Goal: Task Accomplishment & Management: Manage account settings

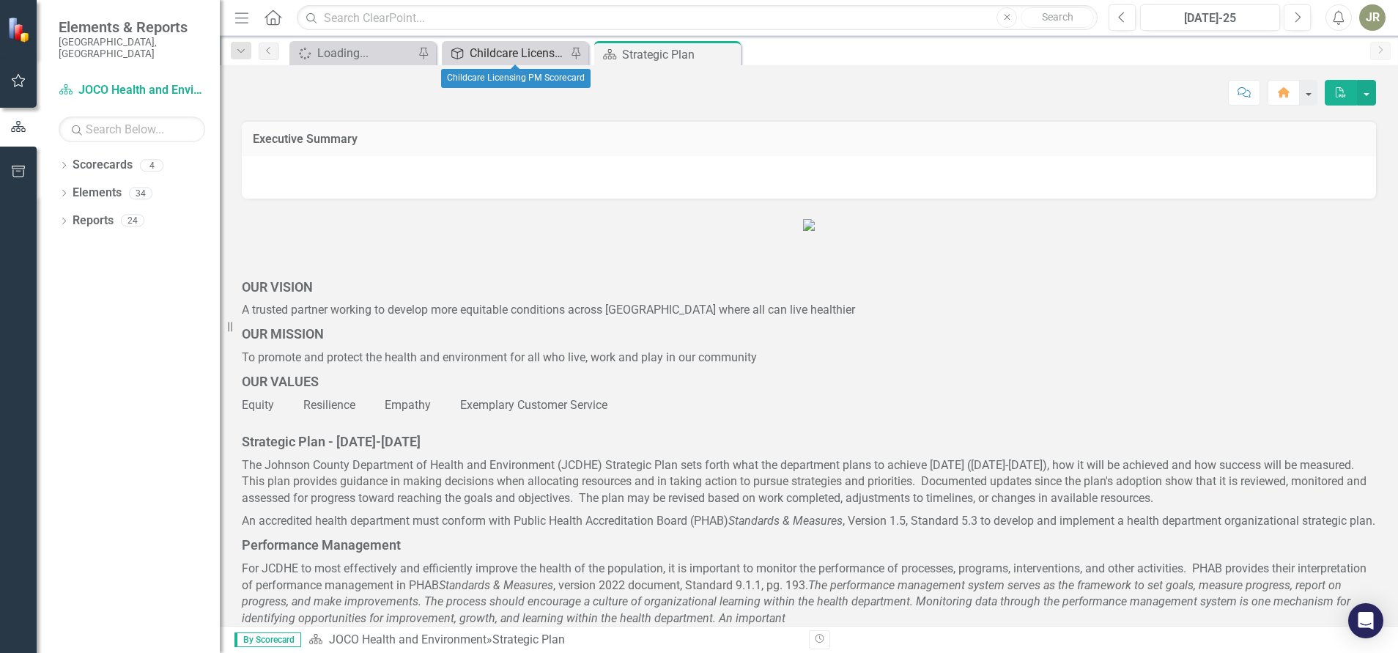
click at [518, 51] on div "Childcare Licensing PM Scorecard" at bounding box center [518, 53] width 97 height 18
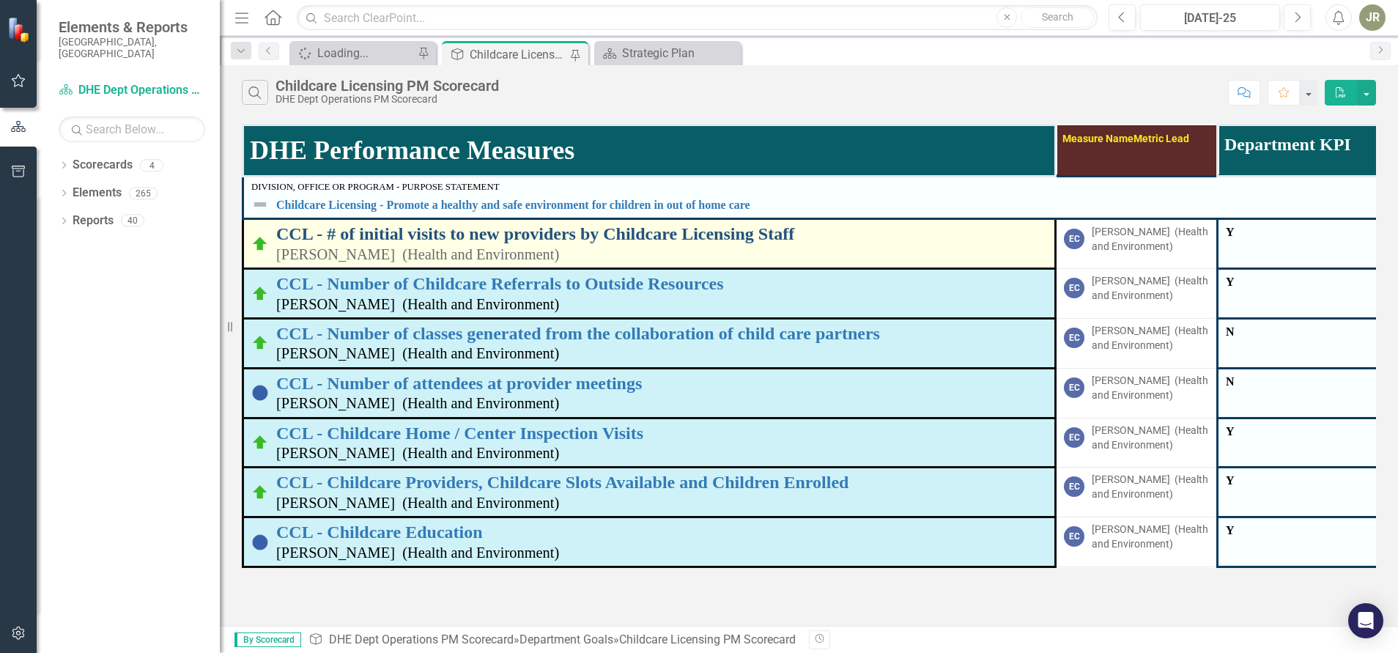
click at [540, 229] on link "CCL - # of initial visits to new providers by Childcare Licensing Staff" at bounding box center [661, 233] width 771 height 19
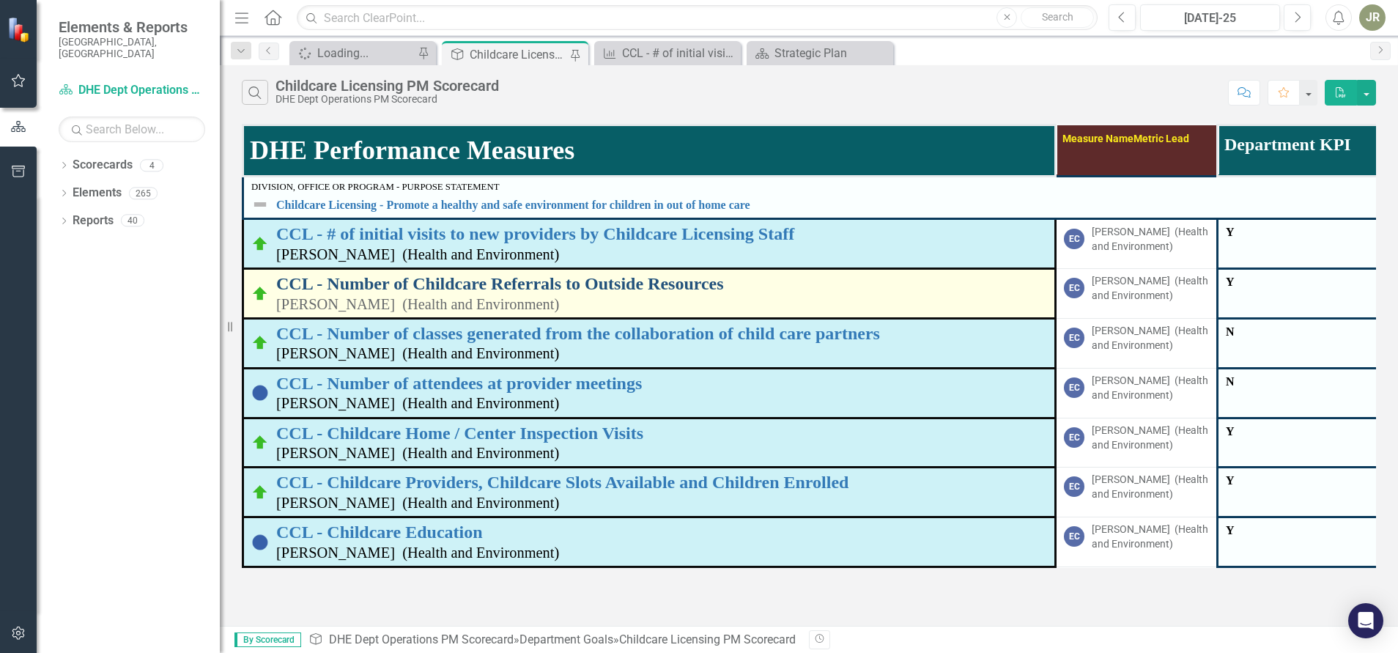
click at [580, 282] on link "CCL - Number of Childcare Referrals to Outside Resources" at bounding box center [661, 283] width 771 height 19
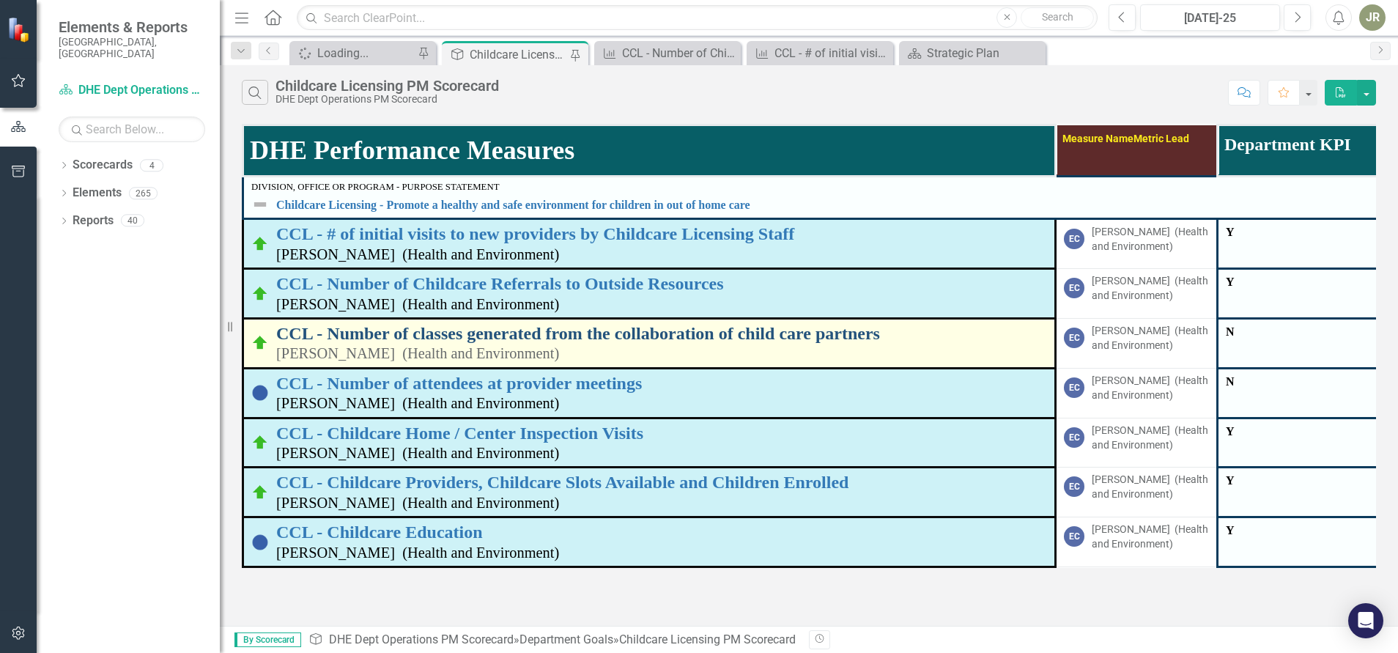
click at [542, 333] on link "CCL - Number of classes generated from the collaboration of child care partners" at bounding box center [661, 333] width 771 height 19
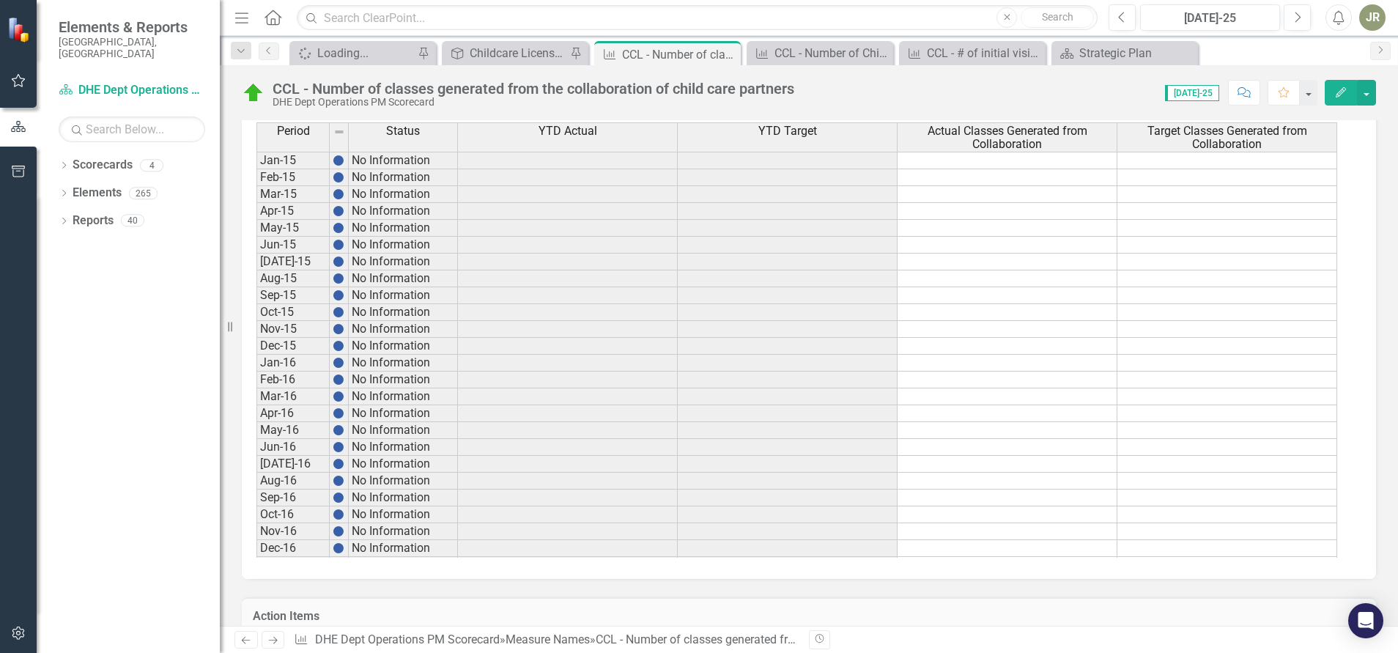
scroll to position [500, 0]
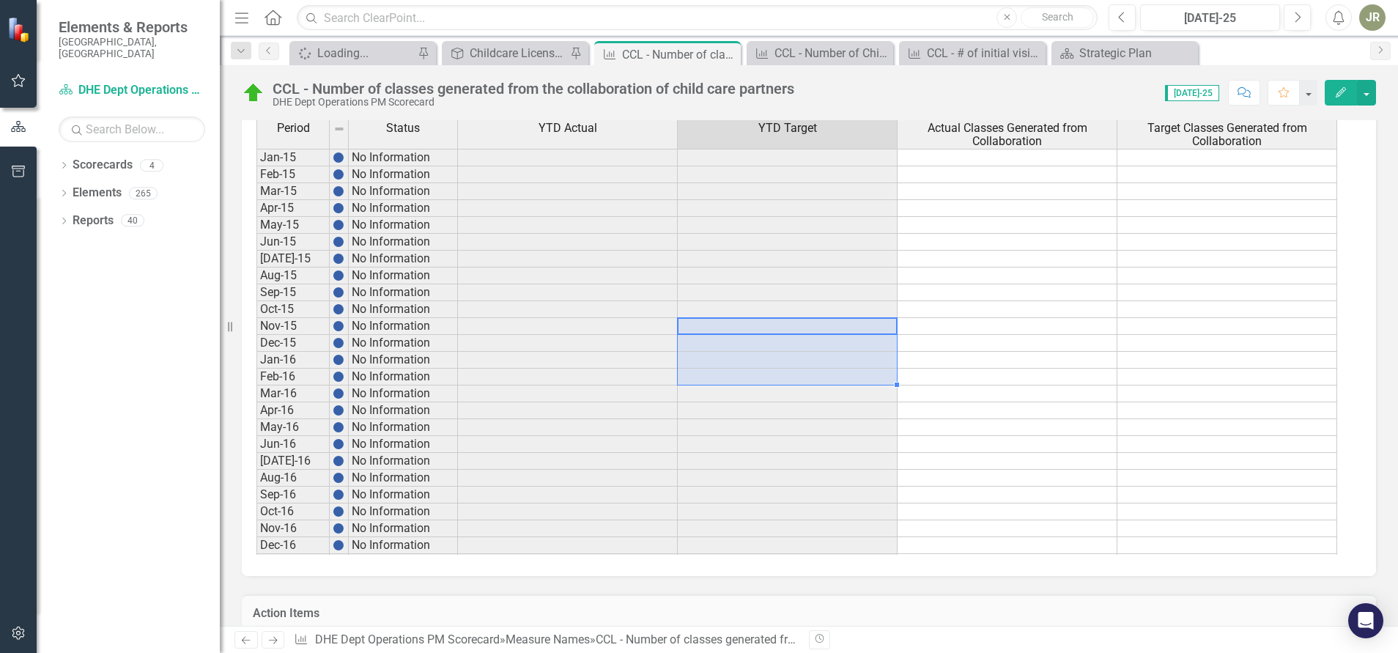
drag, startPoint x: 750, startPoint y: 322, endPoint x: 759, endPoint y: 382, distance: 60.0
click at [759, 382] on tbody "Jan-15 No Information Feb-15 No Information Mar-15 No Information Apr-15 No Inf…" at bounding box center [797, 377] width 1081 height 456
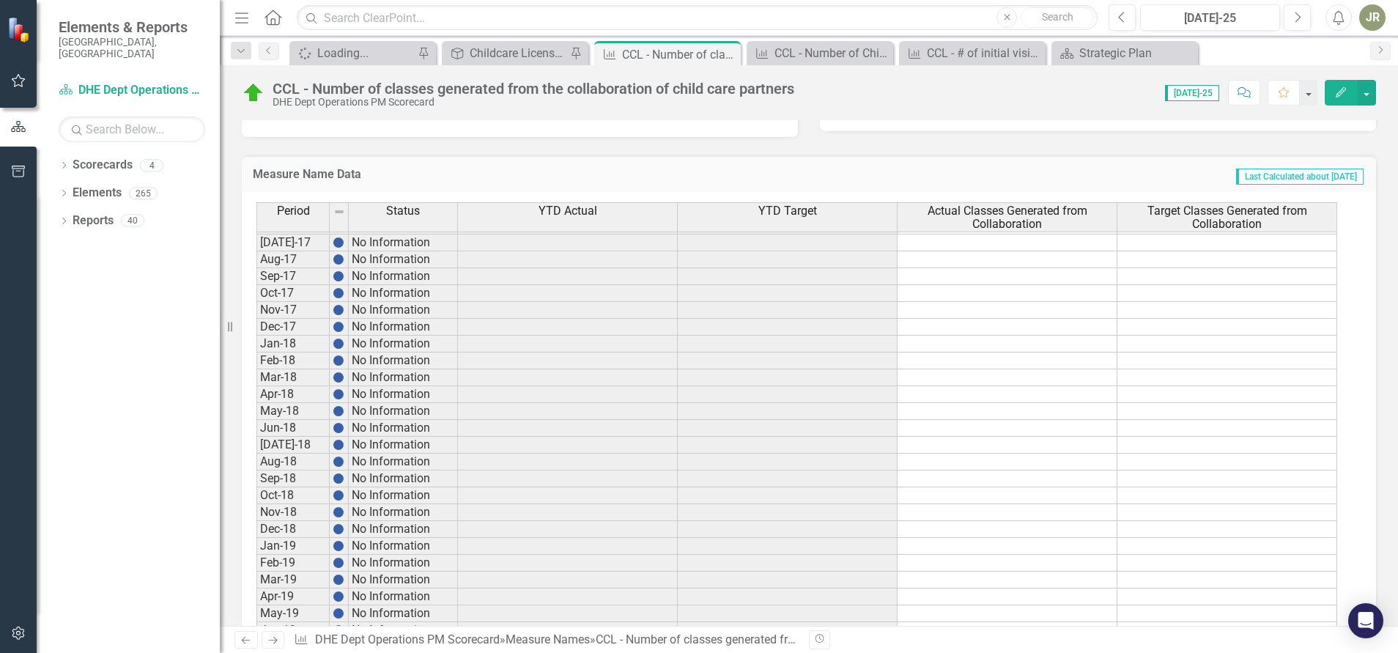
scroll to position [0, 0]
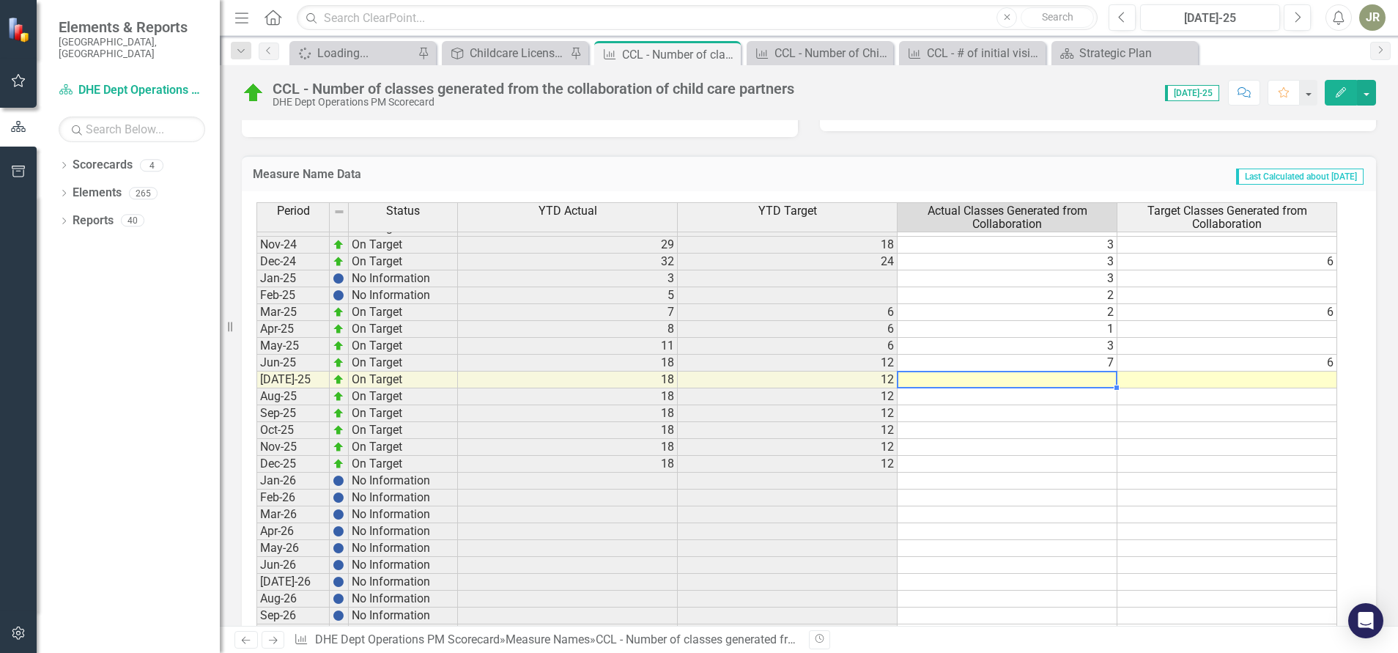
click at [257, 388] on div "Period Status YTD Actual YTD Target Actual Classes Generated from Collaboration…" at bounding box center [257, 322] width 0 height 705
click at [1372, 189] on div "Measure Name Data Last Calculated about [DATE] Period Status YTD Actual YTD Tar…" at bounding box center [809, 398] width 1156 height 523
drag, startPoint x: 1380, startPoint y: 452, endPoint x: 1370, endPoint y: 573, distance: 121.3
click at [1370, 573] on div "Measure Description Count the number of classes provided by a 3rd party (outsid…" at bounding box center [809, 588] width 1178 height 1807
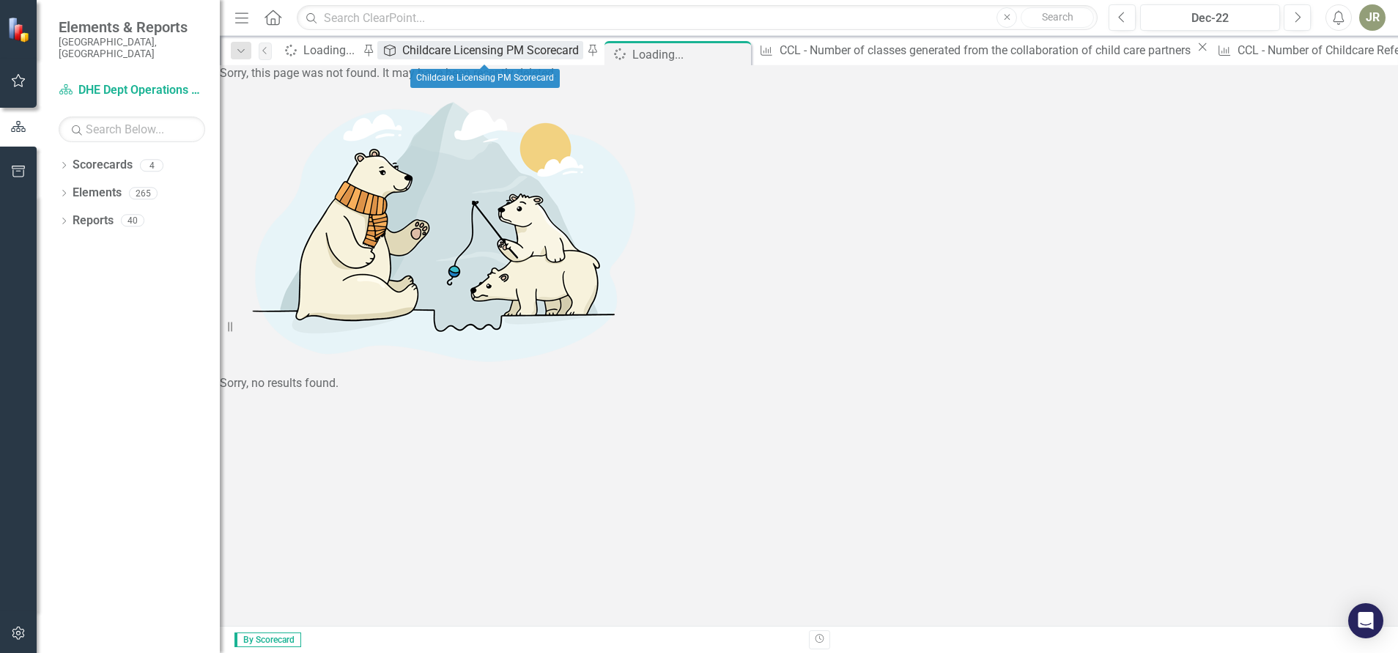
click at [473, 50] on div "Childcare Licensing PM Scorecard" at bounding box center [492, 50] width 181 height 18
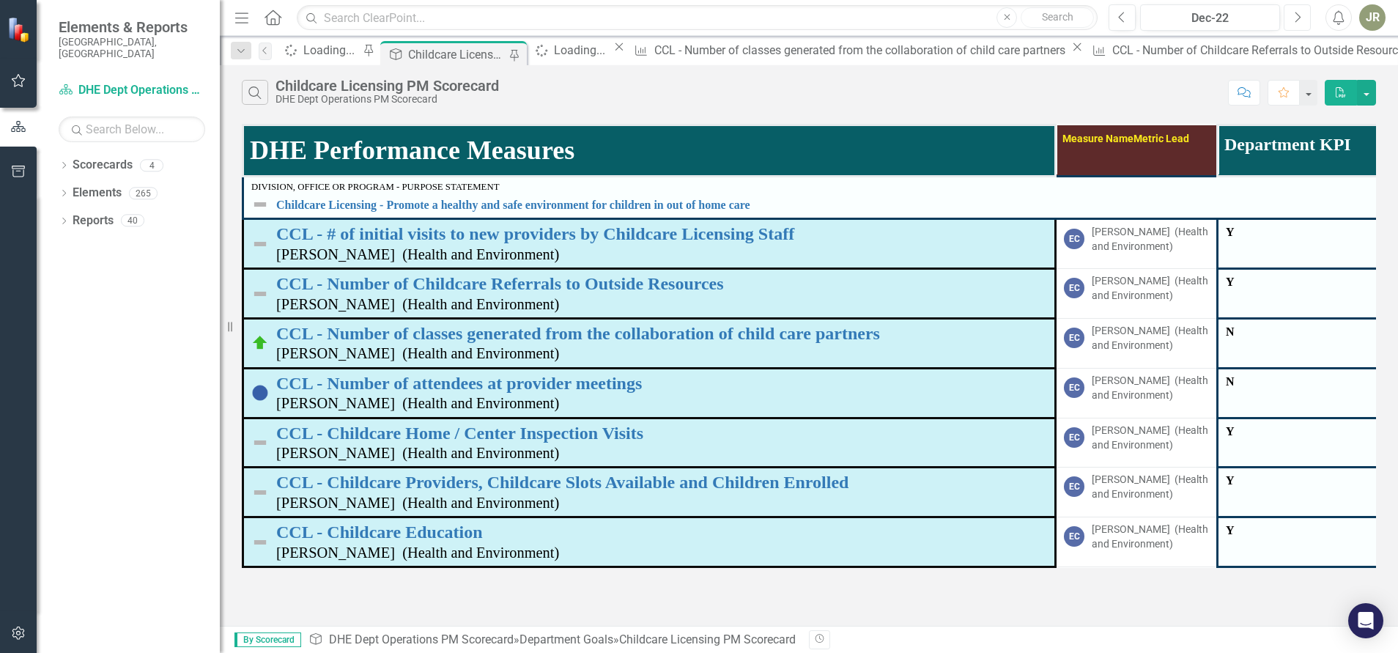
click at [1295, 19] on icon "Next" at bounding box center [1298, 17] width 8 height 13
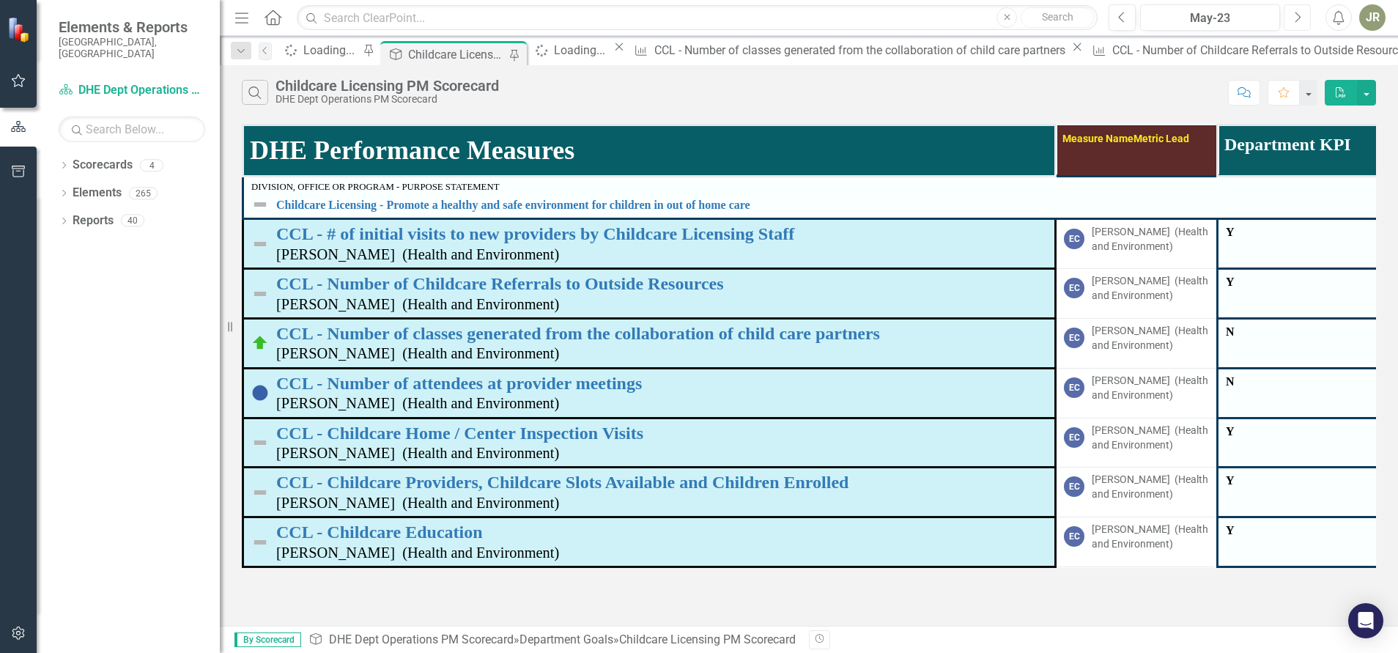
click at [1295, 19] on icon "Next" at bounding box center [1298, 17] width 8 height 13
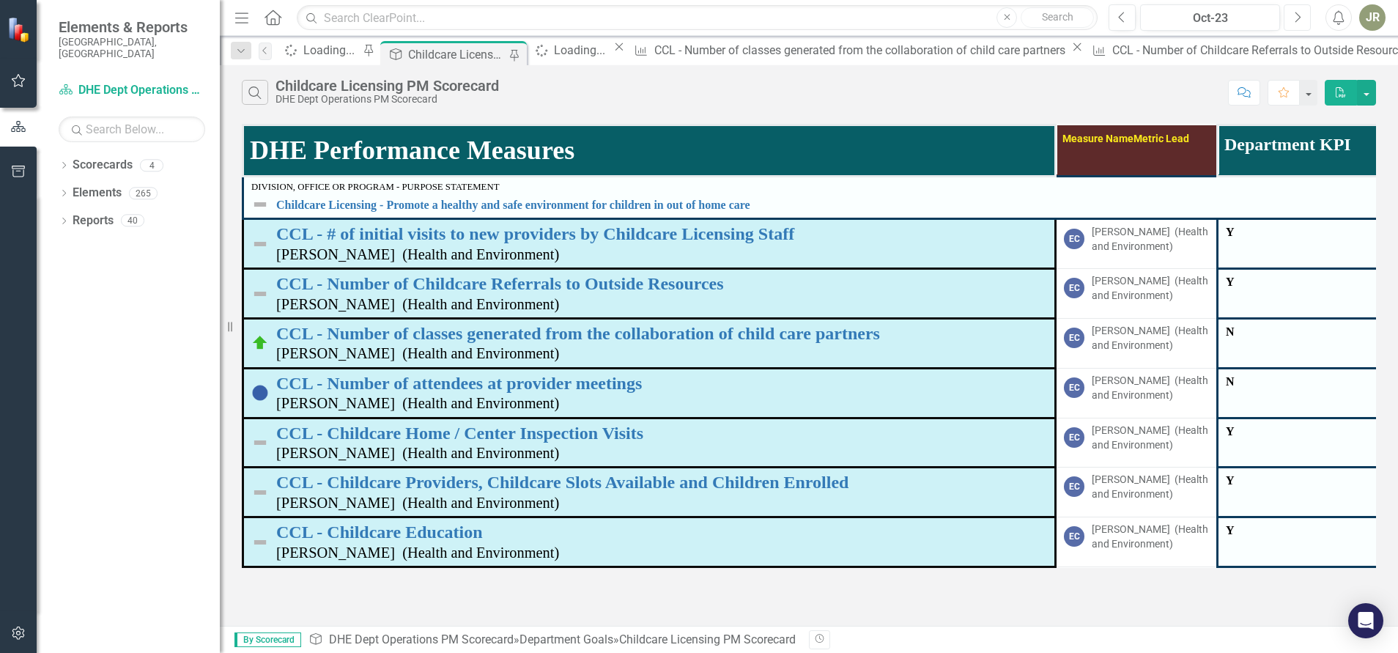
click at [1295, 19] on icon "Next" at bounding box center [1298, 17] width 8 height 13
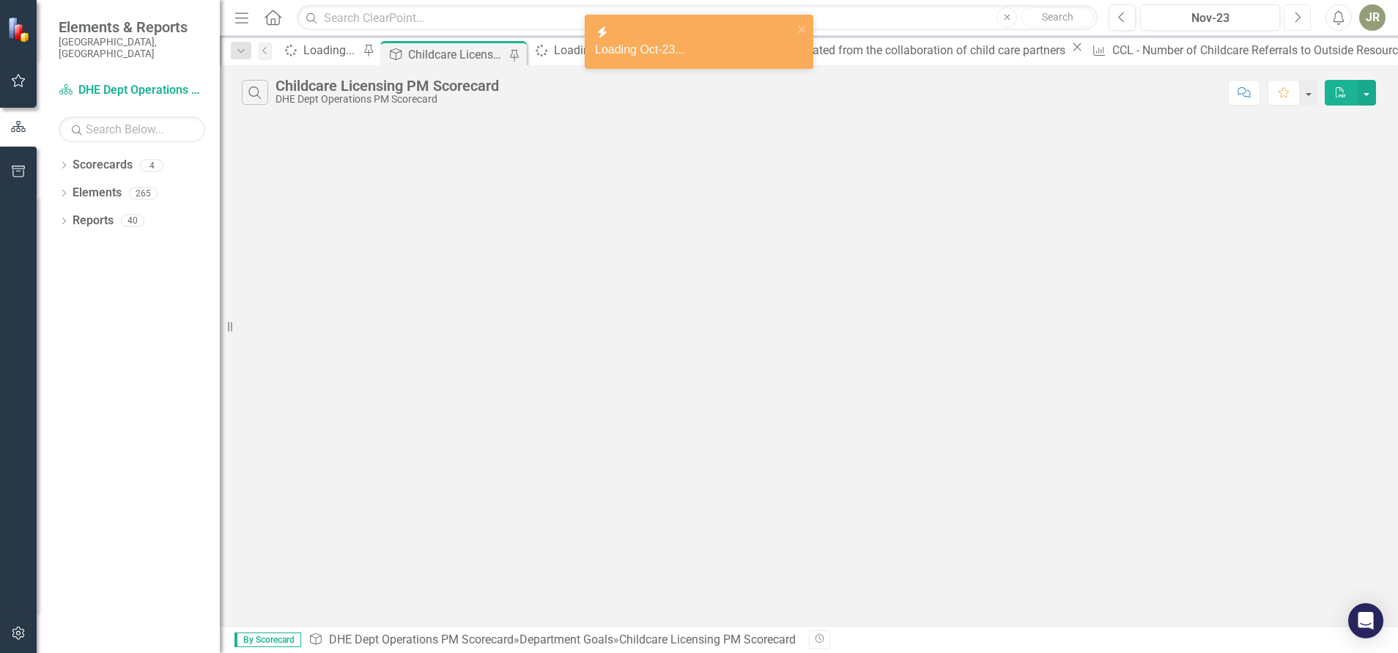
click at [1295, 19] on icon "Next" at bounding box center [1298, 17] width 8 height 13
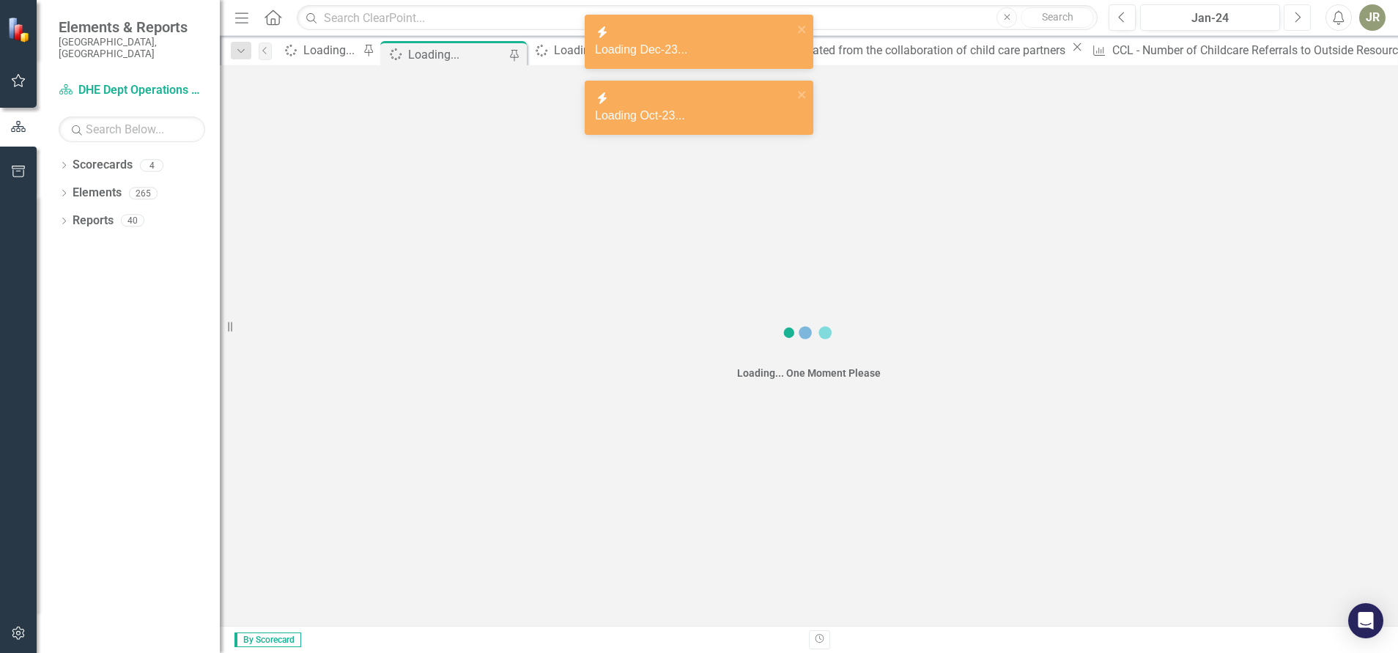
click at [1295, 19] on icon "Next" at bounding box center [1298, 17] width 8 height 13
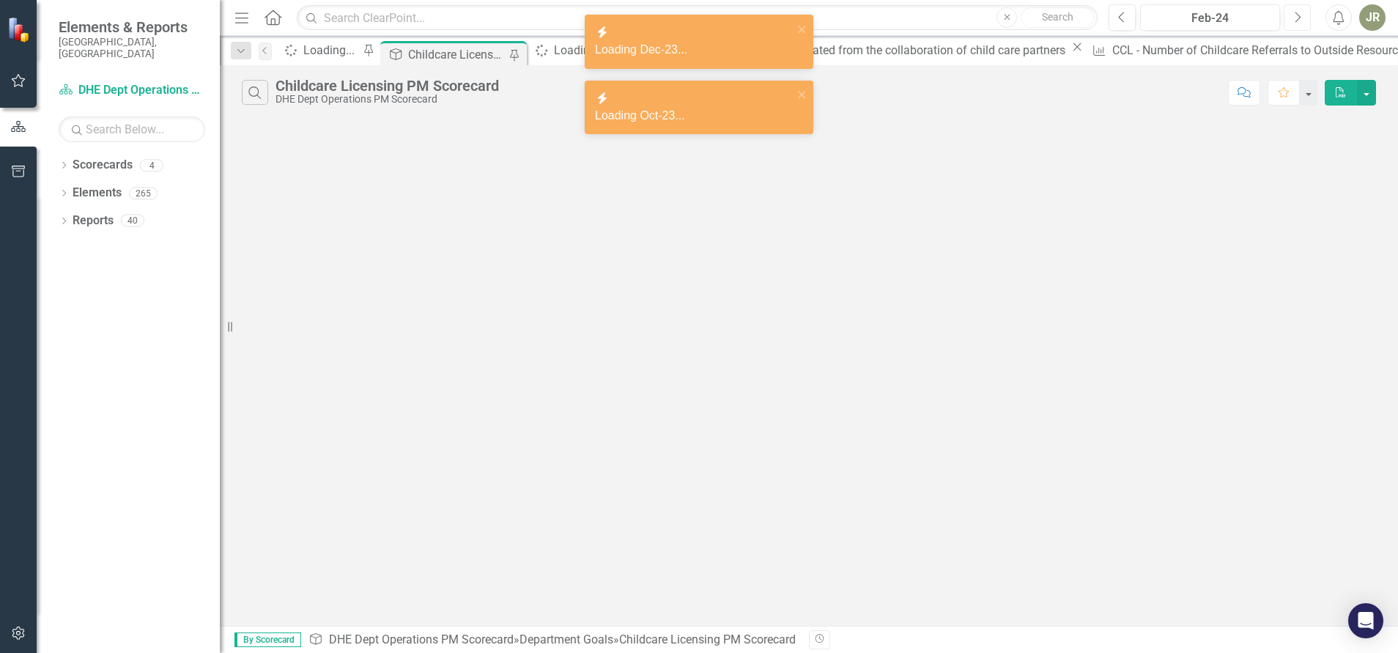
click at [1295, 19] on icon "Next" at bounding box center [1298, 17] width 8 height 13
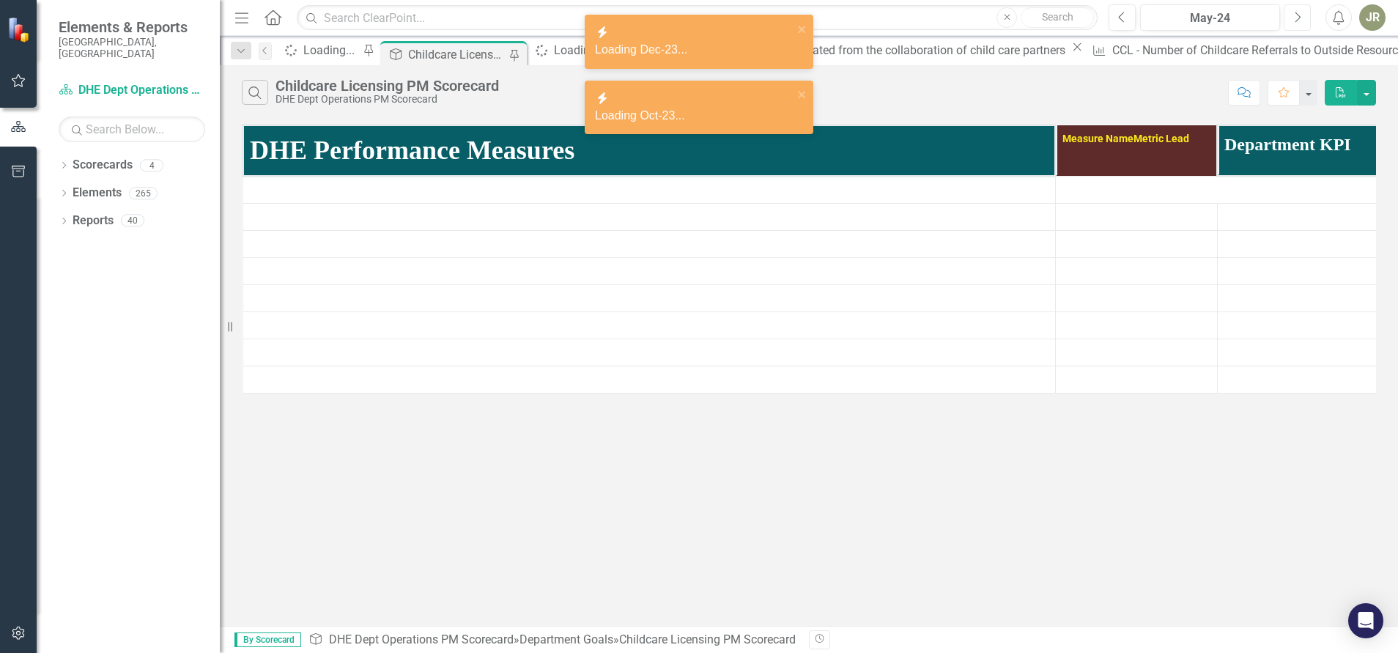
click at [1295, 19] on icon "Next" at bounding box center [1298, 17] width 8 height 13
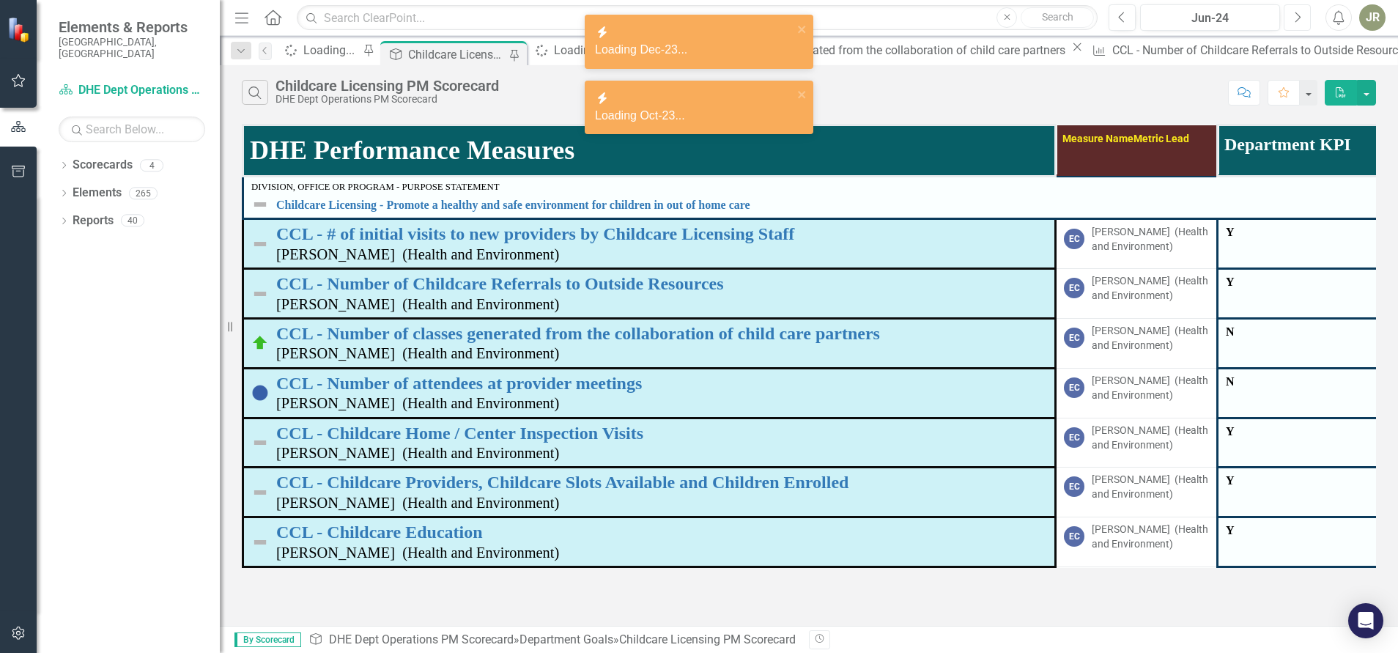
click at [1295, 19] on icon "Next" at bounding box center [1298, 17] width 8 height 13
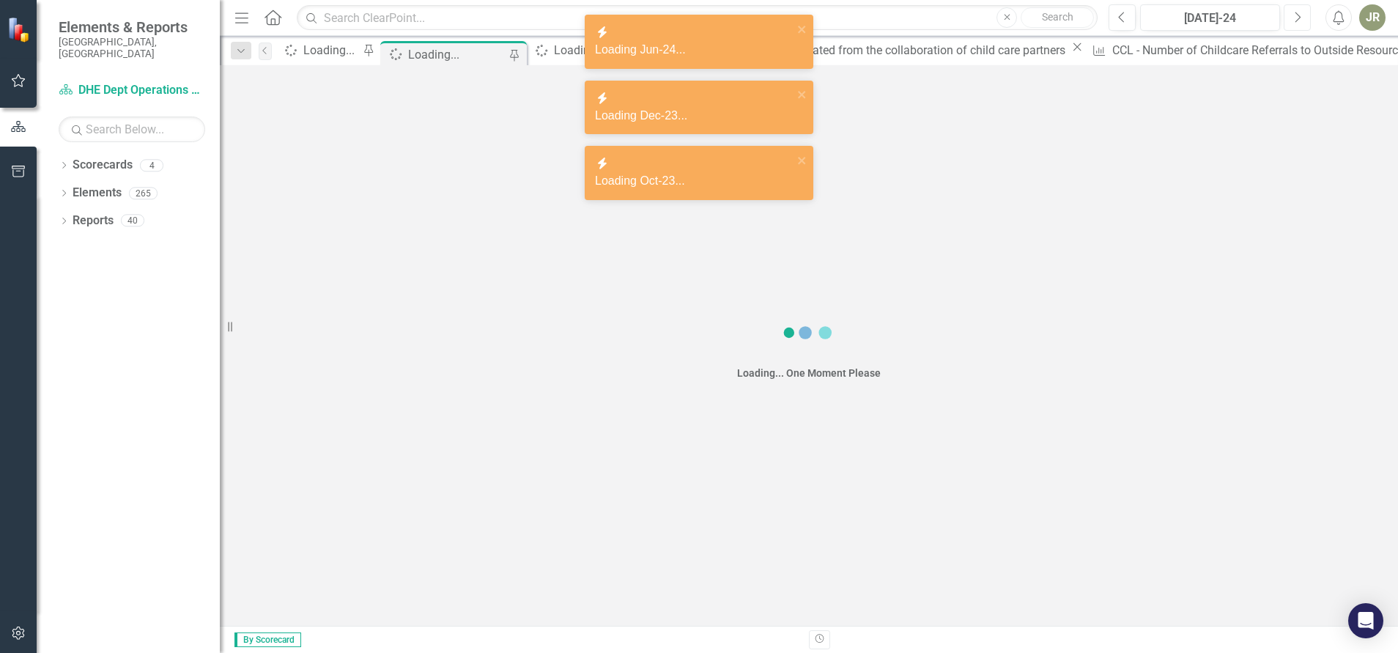
click at [1295, 19] on icon "Next" at bounding box center [1298, 17] width 8 height 13
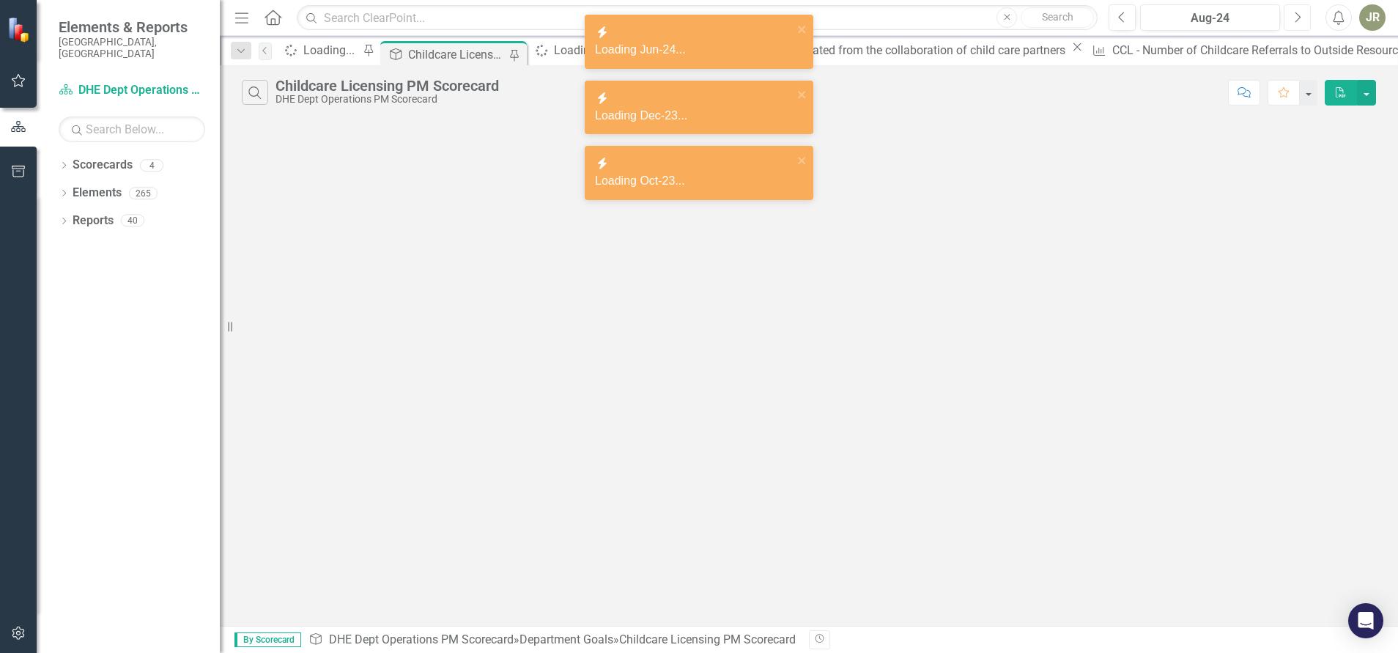
click at [1295, 19] on icon "Next" at bounding box center [1298, 17] width 8 height 13
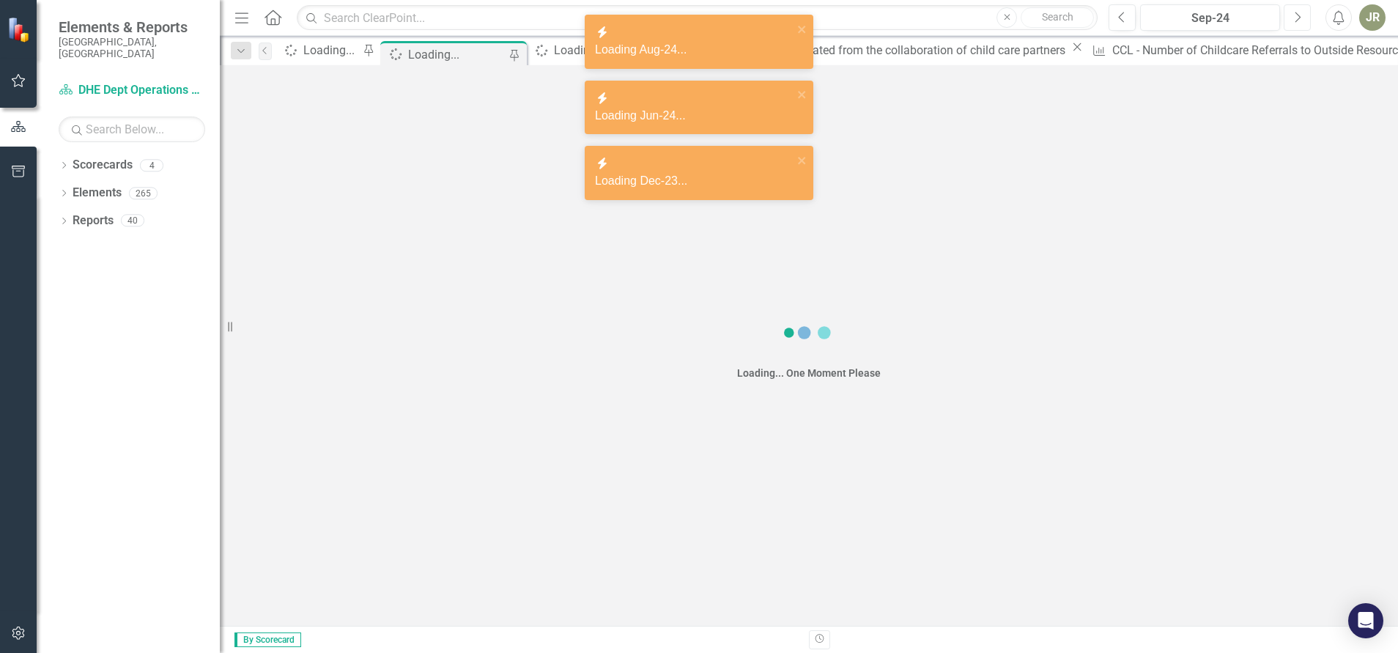
click at [1295, 19] on icon "Next" at bounding box center [1298, 17] width 8 height 13
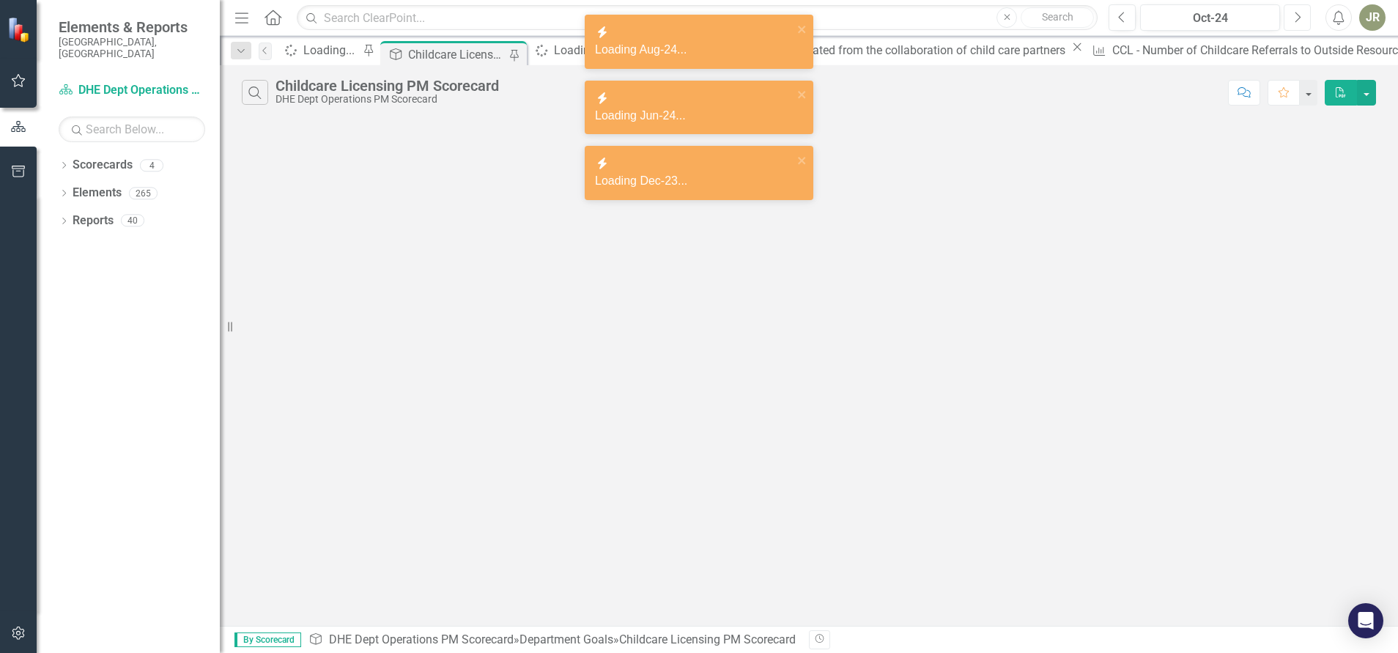
click at [1295, 19] on icon "Next" at bounding box center [1298, 17] width 8 height 13
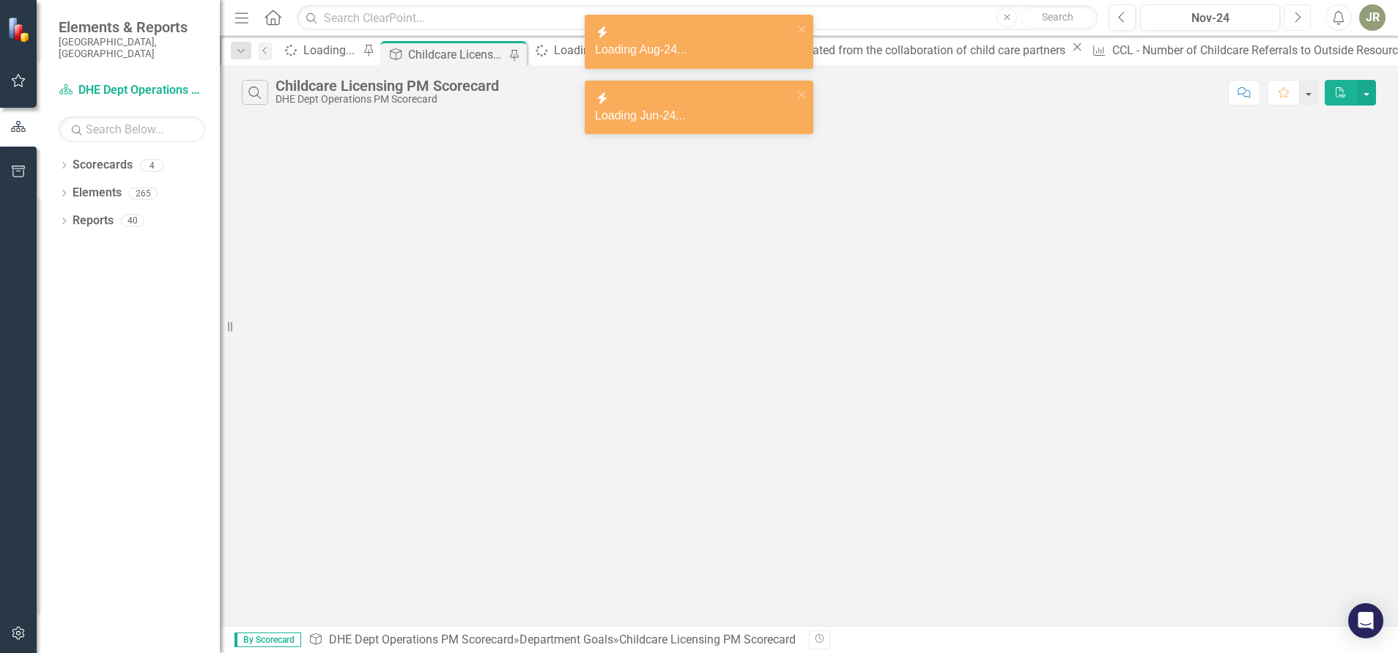
click at [1295, 19] on icon "Next" at bounding box center [1298, 17] width 8 height 13
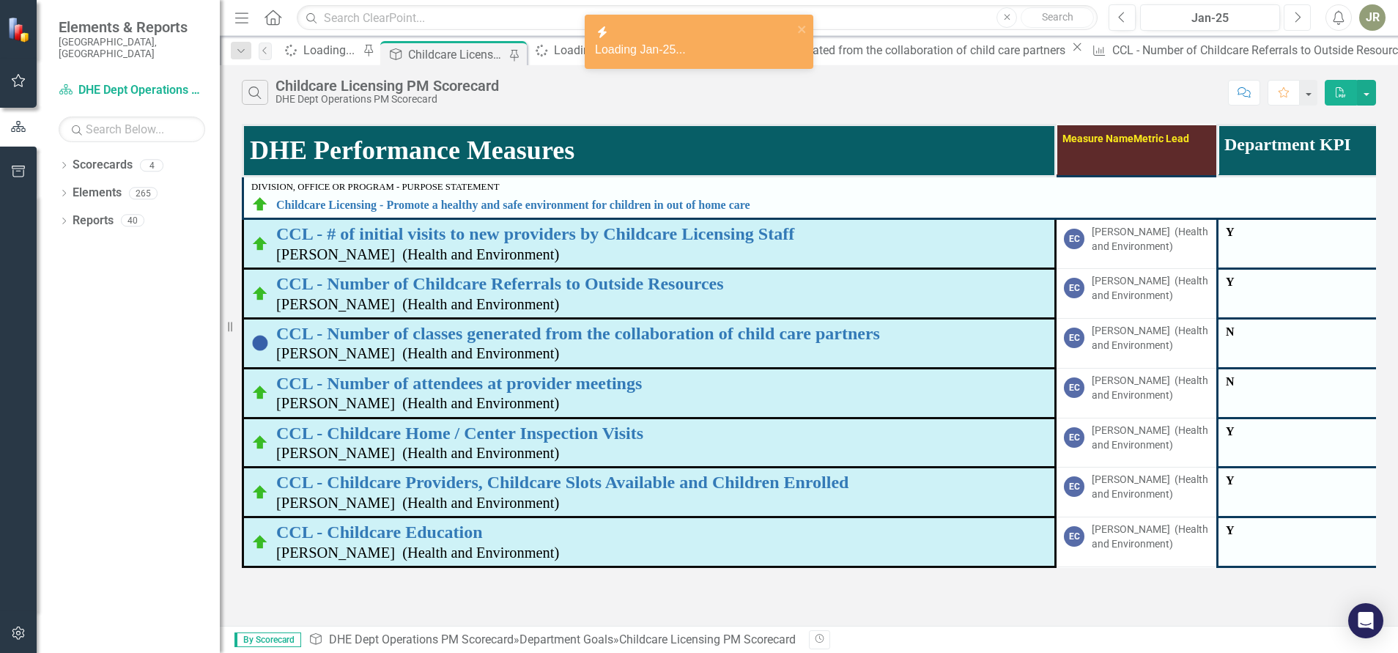
click at [1295, 19] on icon "Next" at bounding box center [1298, 17] width 8 height 13
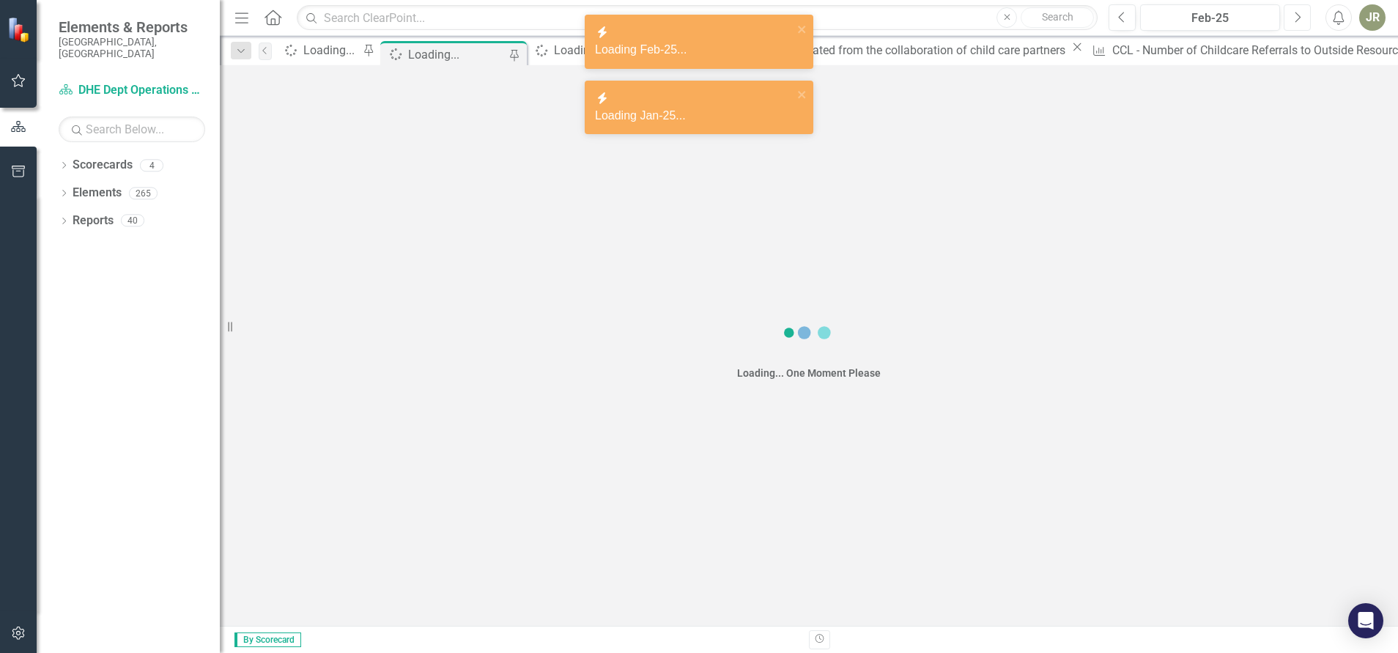
click at [1295, 19] on icon "Next" at bounding box center [1298, 17] width 8 height 13
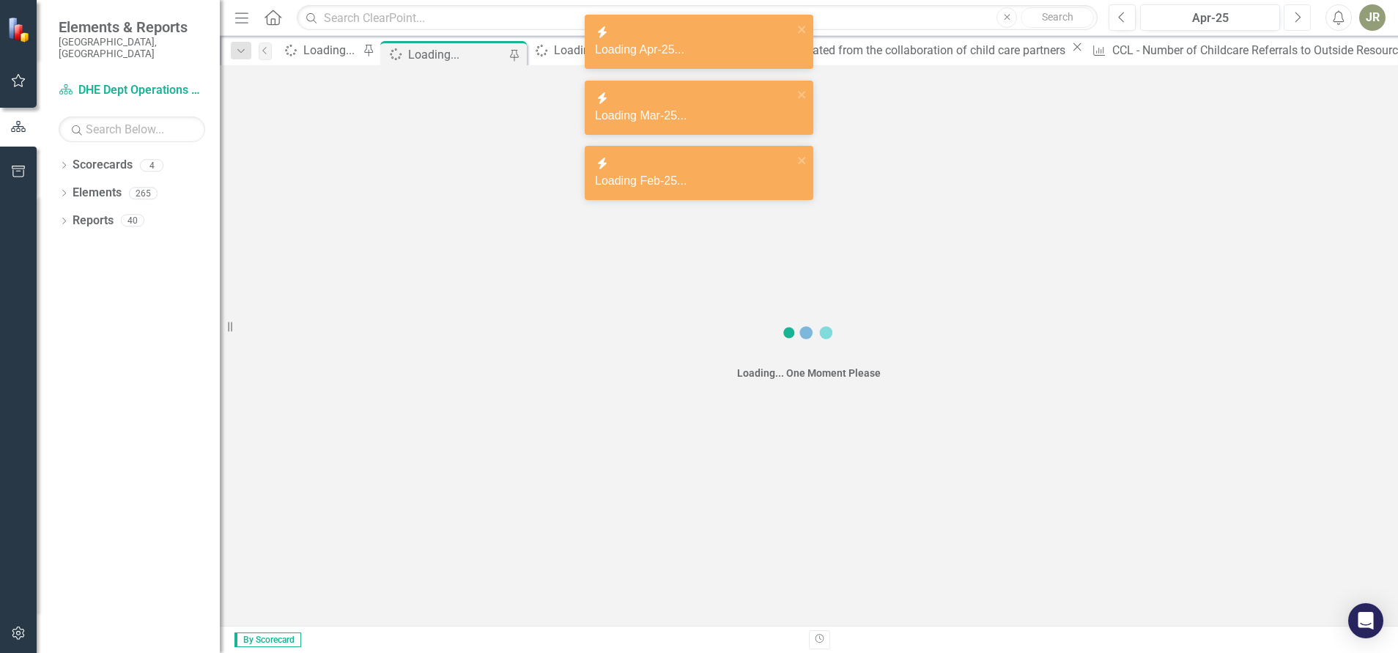
click at [1295, 19] on icon "Next" at bounding box center [1298, 17] width 8 height 13
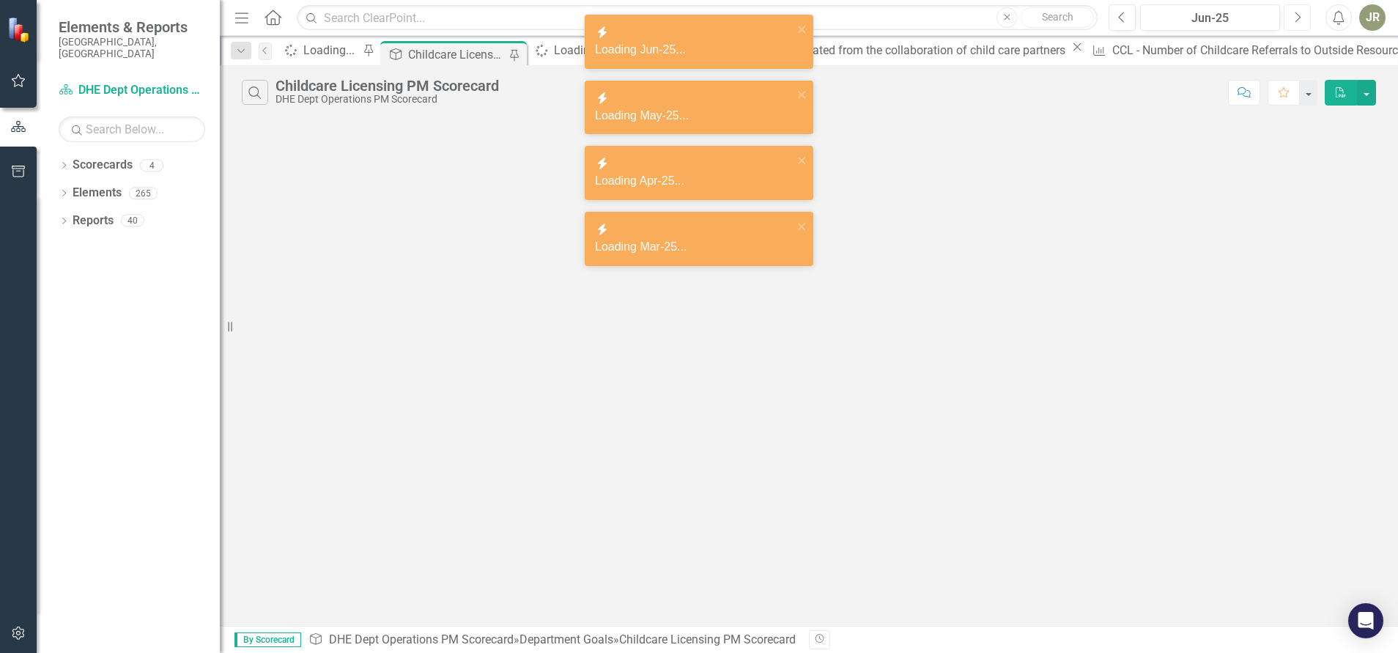
click at [1295, 19] on icon "Next" at bounding box center [1298, 17] width 8 height 13
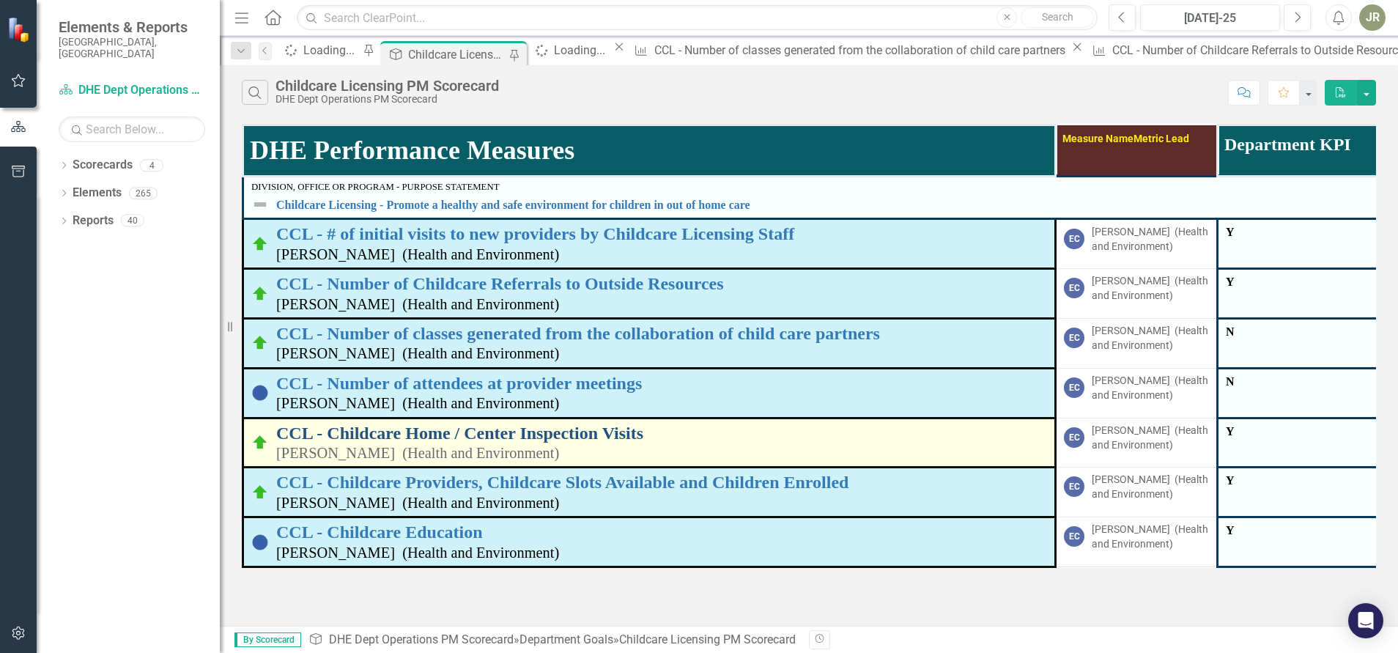
click at [449, 432] on link "CCL - Childcare Home / Center Inspection Visits" at bounding box center [661, 433] width 771 height 19
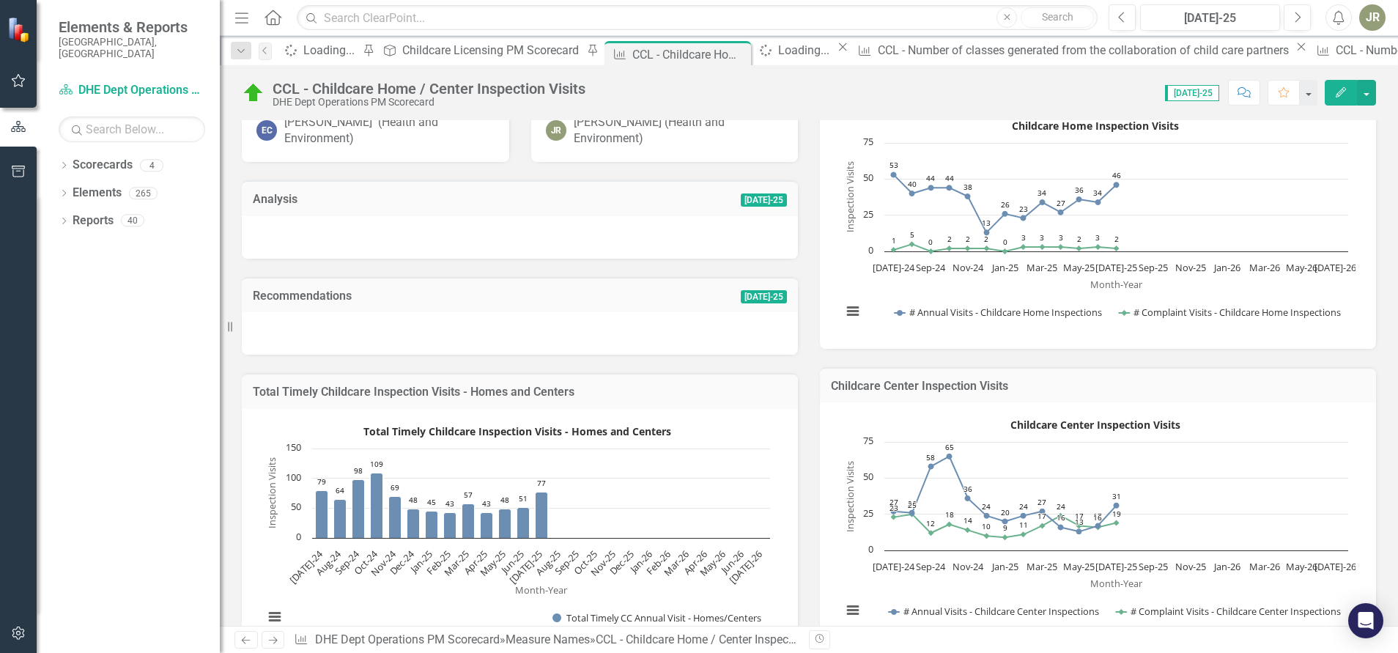
scroll to position [173, 0]
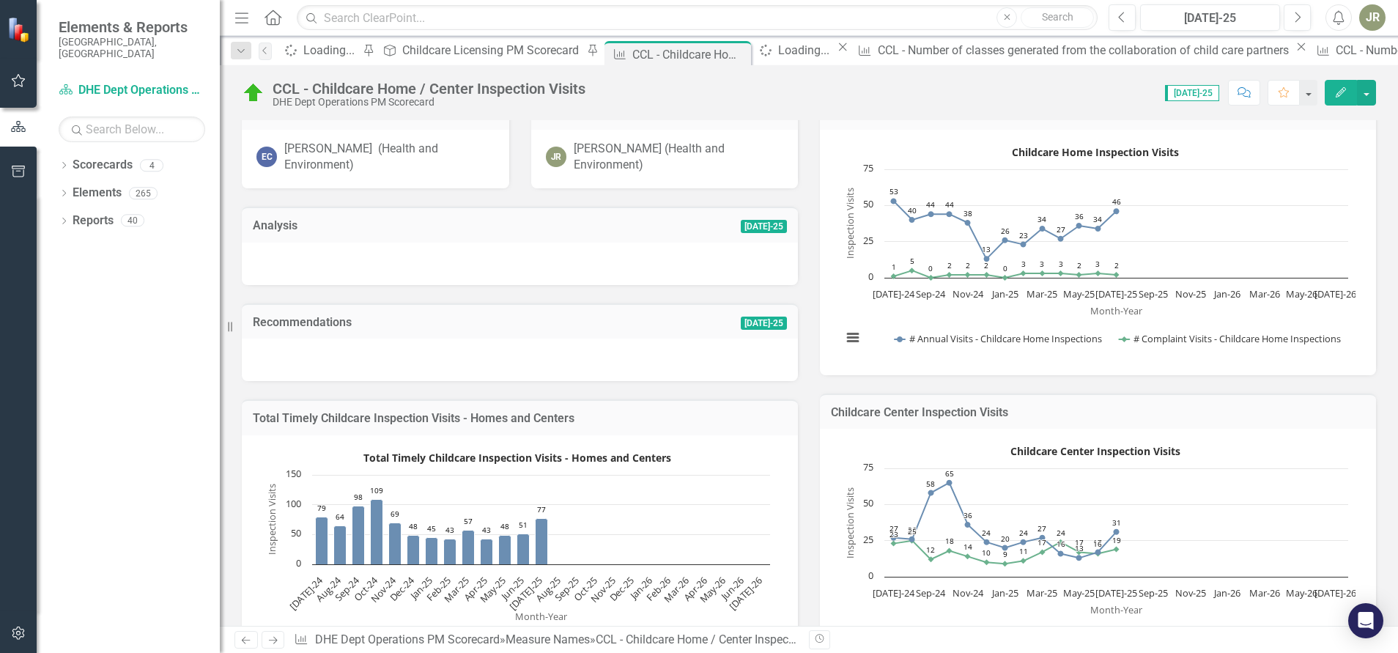
click at [1341, 93] on icon "Edit" at bounding box center [1341, 92] width 13 height 10
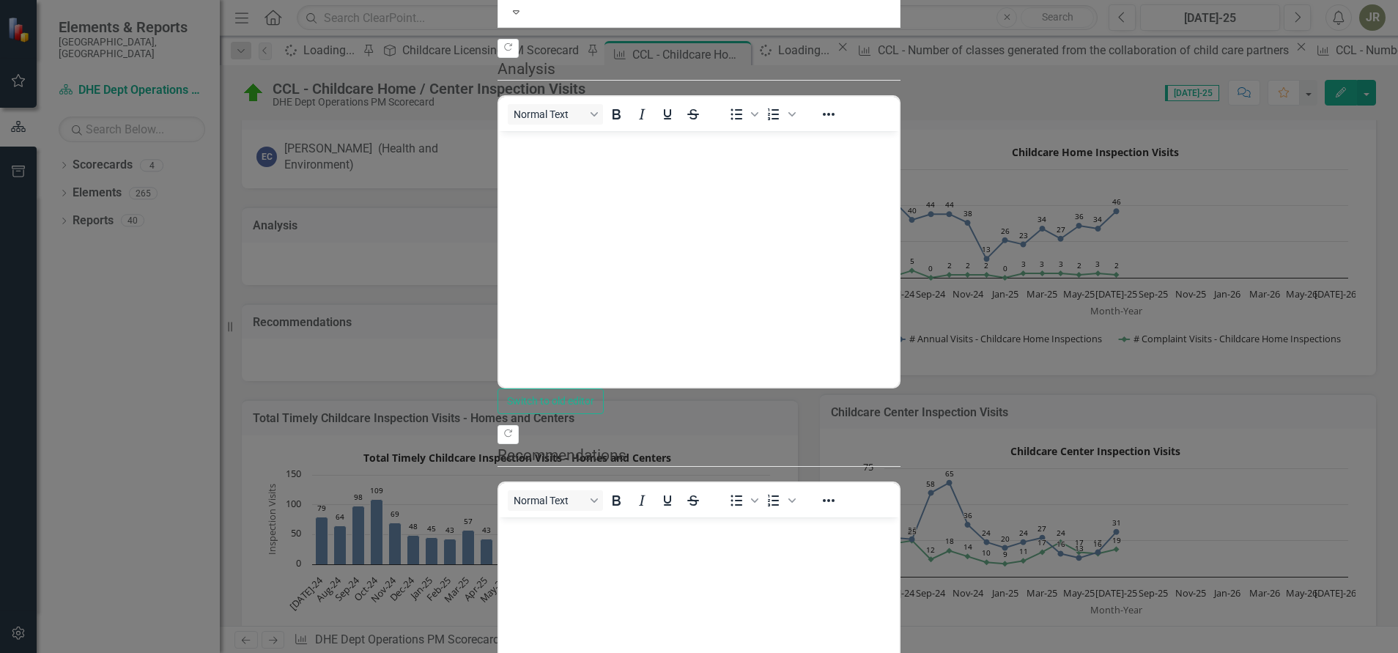
scroll to position [0, 0]
click at [550, 152] on body "Rich Text Area. Press ALT-0 for help." at bounding box center [699, 240] width 400 height 220
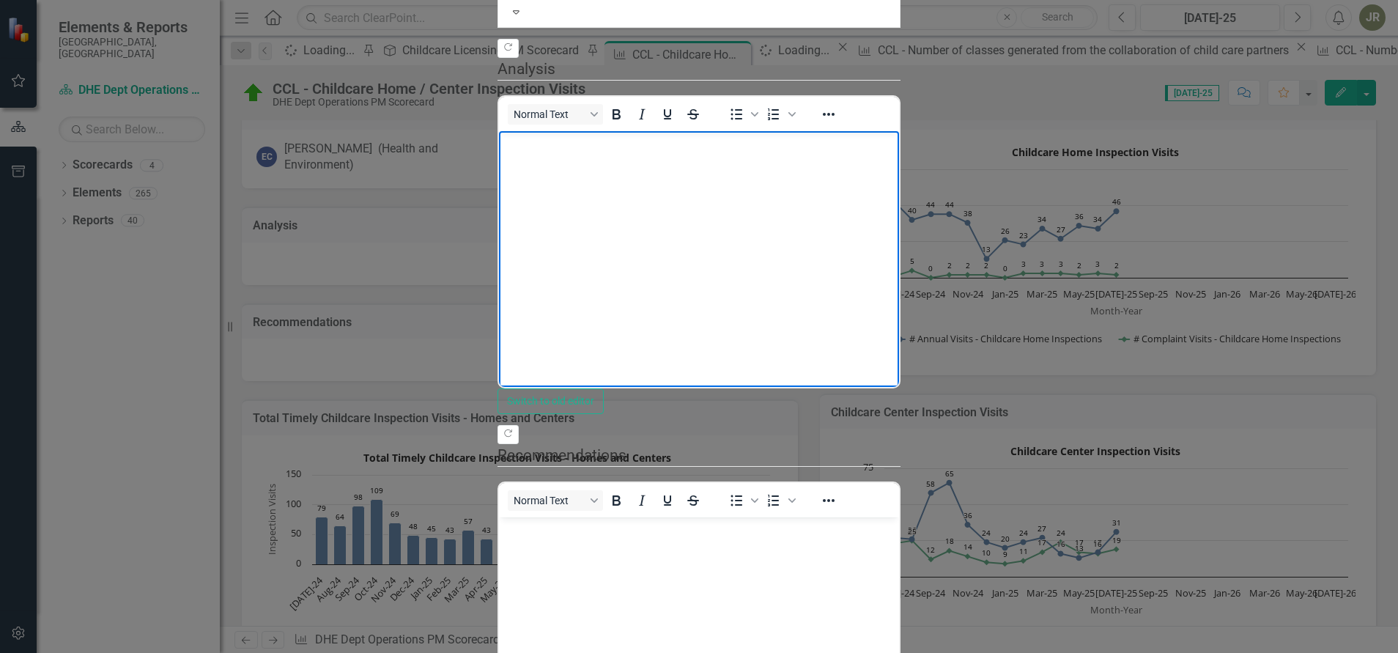
drag, startPoint x: 550, startPoint y: 152, endPoint x: 510, endPoint y: 146, distance: 40.0
click at [510, 146] on p "Rich Text Area. Press ALT-0 for help." at bounding box center [699, 143] width 393 height 18
click at [695, 138] on p "Annual visits remain stable and timely. Complaint investigations" at bounding box center [699, 143] width 393 height 18
click at [698, 138] on p "Annual visits remain stable and timely. Complaint investigations" at bounding box center [699, 143] width 393 height 18
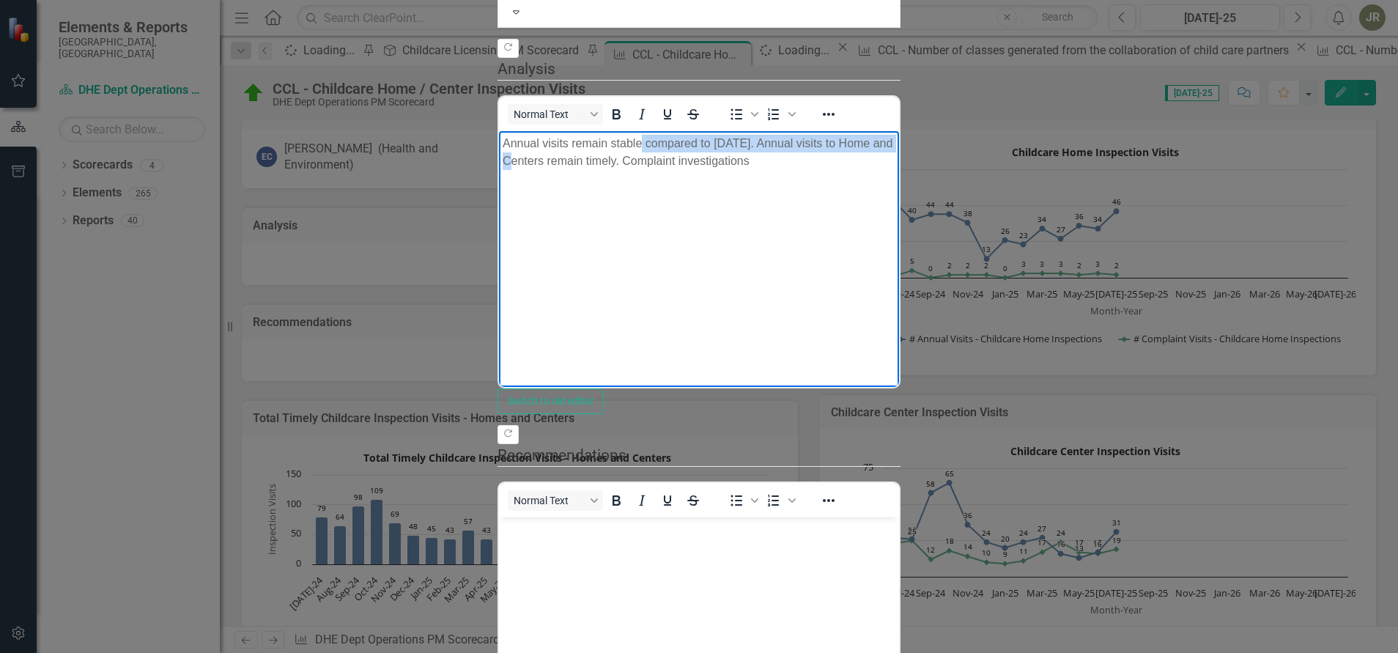
drag, startPoint x: 640, startPoint y: 202, endPoint x: 896, endPoint y: 199, distance: 256.5
click at [896, 199] on body "Annual visits remain stable compared to [DATE]. Annual visits to Home and Cente…" at bounding box center [699, 240] width 400 height 220
click at [896, 144] on p "Annual visits remain stable compared to [DATE]. Annual visits to Home and Cente…" at bounding box center [699, 151] width 393 height 35
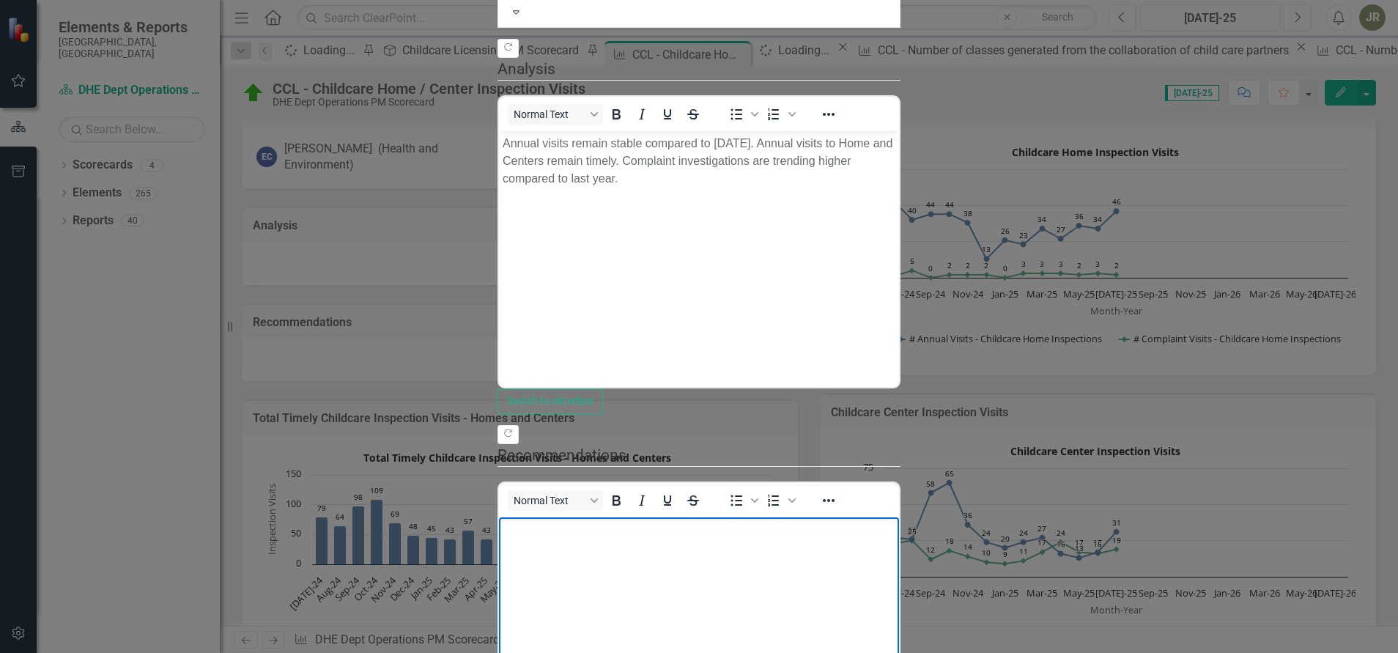
click at [606, 537] on p "Rich Text Area. Press ALT-0 for help." at bounding box center [699, 529] width 393 height 18
click at [833, 528] on p "Continue to focus on timeliness for complaint investigations." at bounding box center [699, 529] width 393 height 18
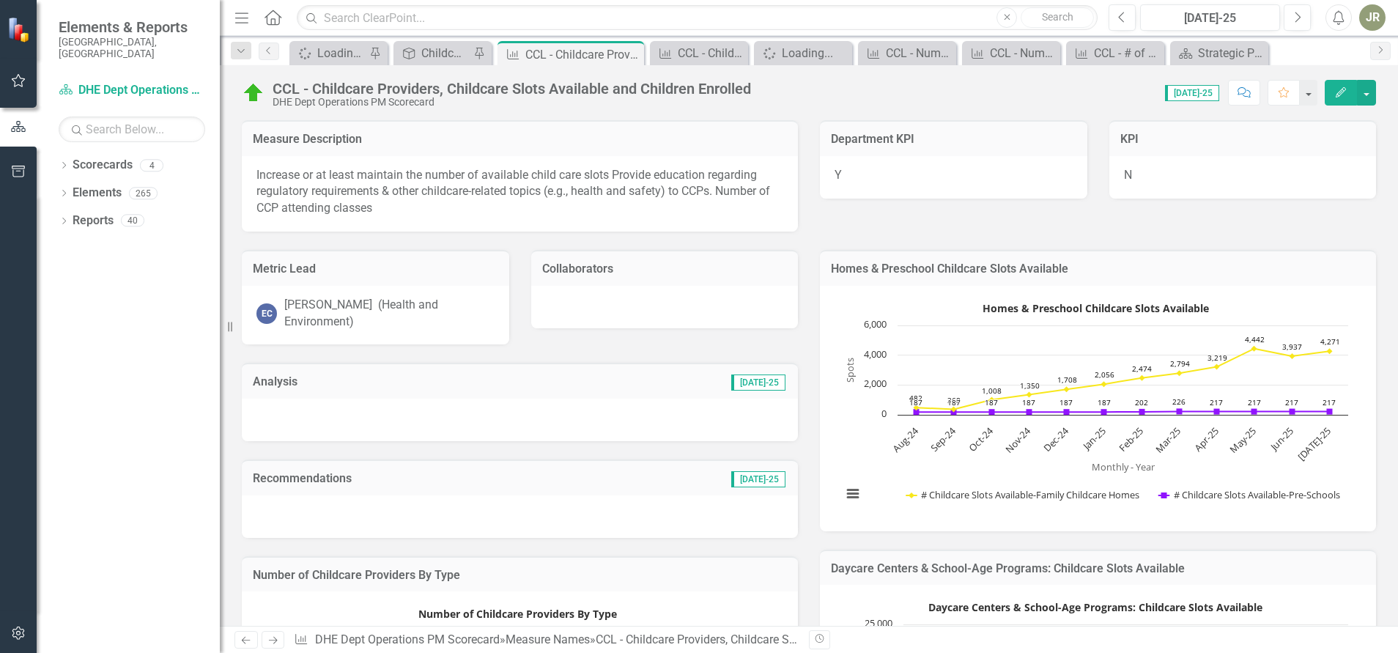
click at [1368, 503] on div "Homes & Preschool Childcare Slots Available Homes & Preschool Childcare Slots A…" at bounding box center [1098, 382] width 578 height 300
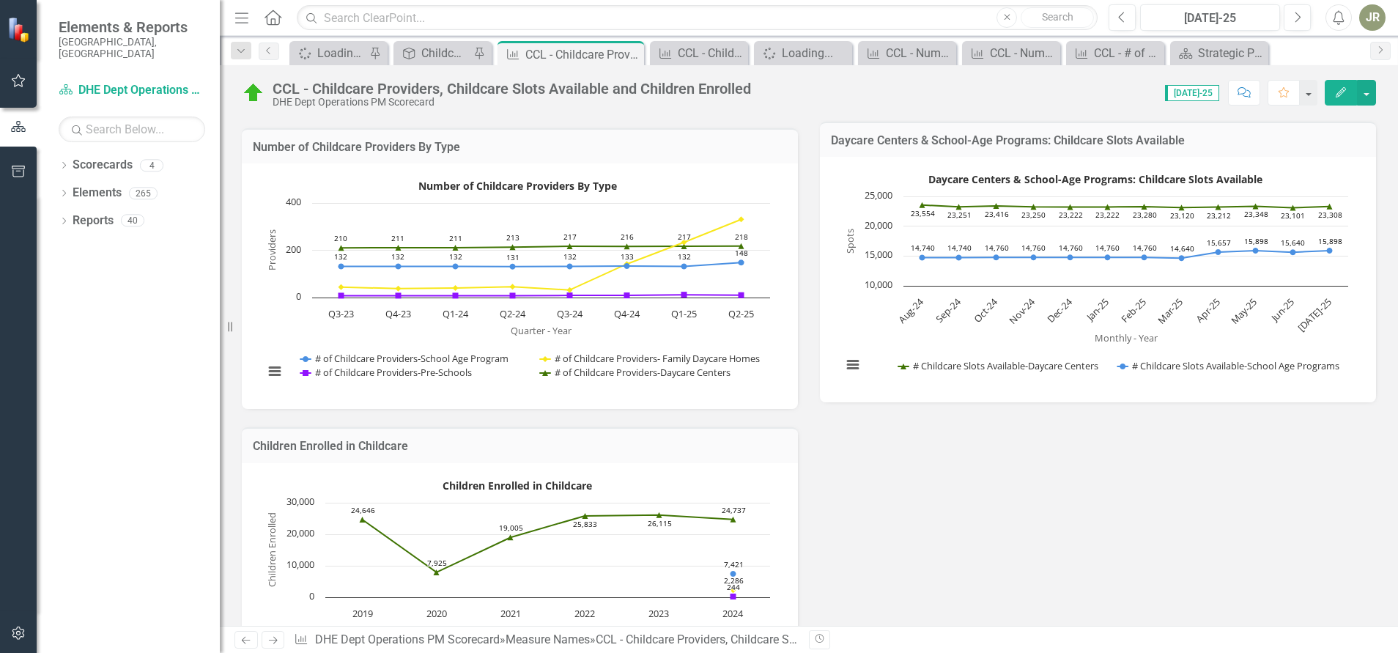
scroll to position [365, 0]
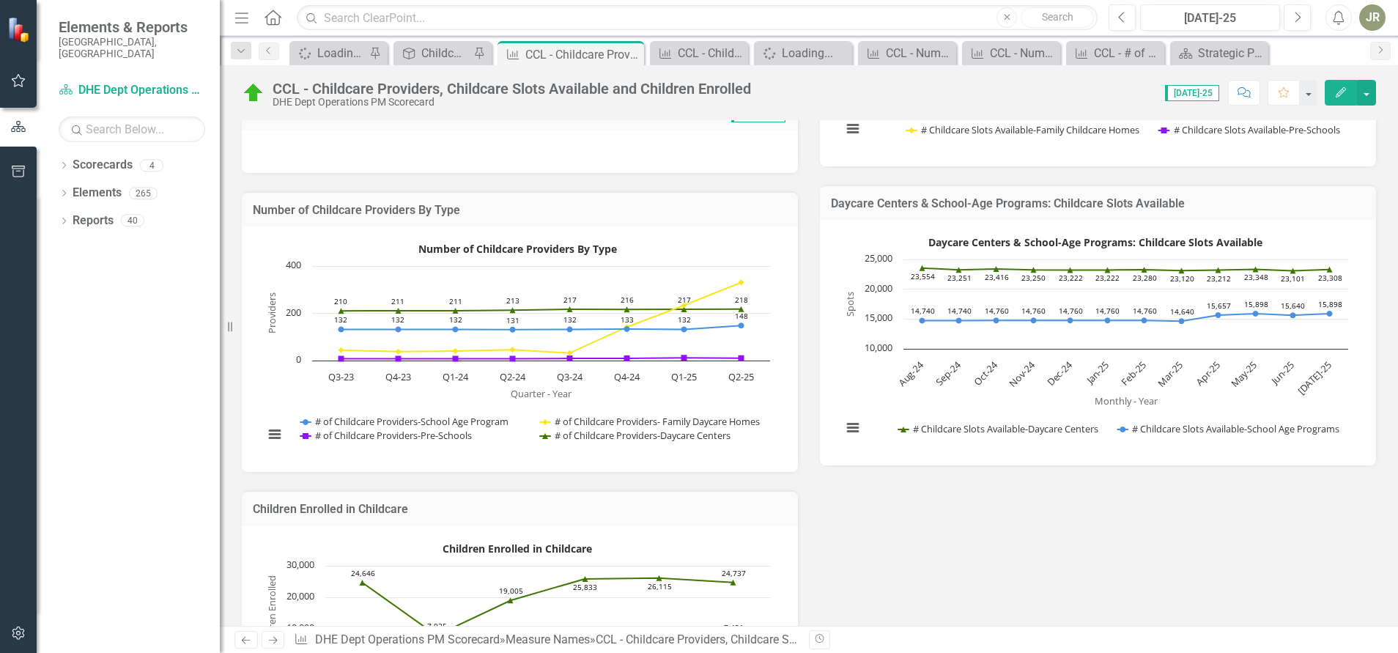
click at [1335, 89] on icon "Edit" at bounding box center [1341, 92] width 13 height 10
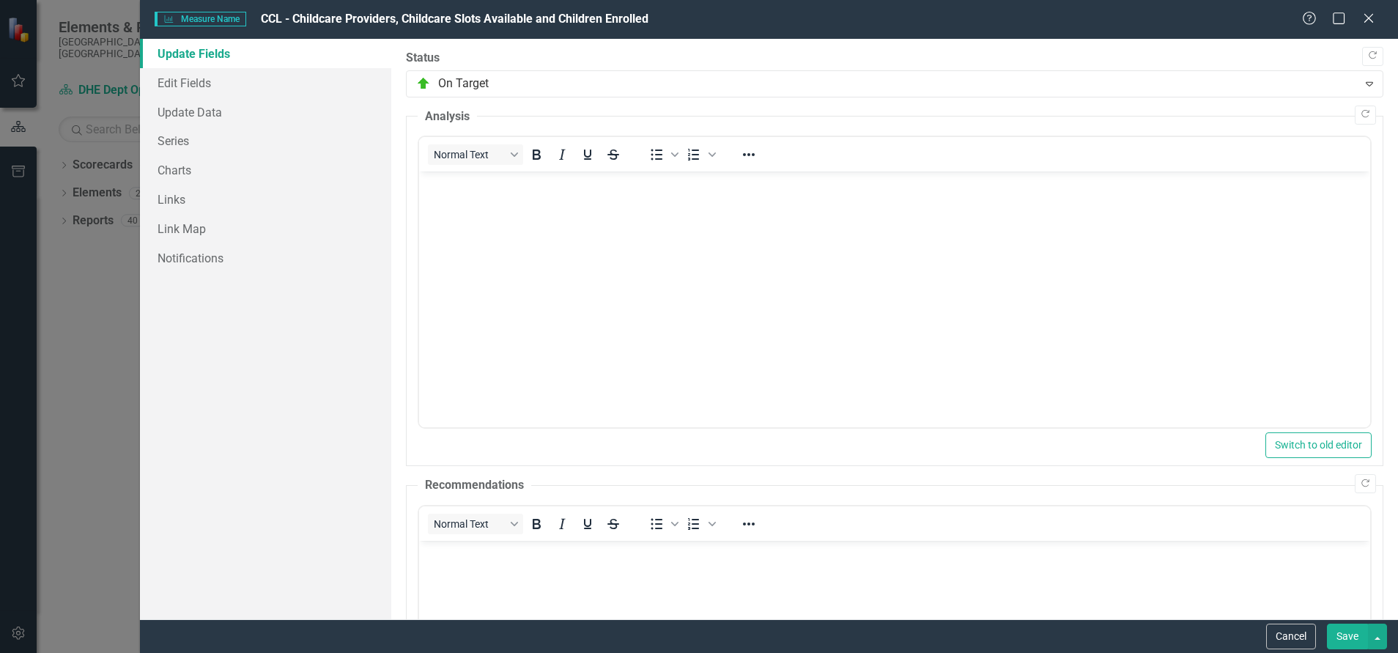
scroll to position [0, 0]
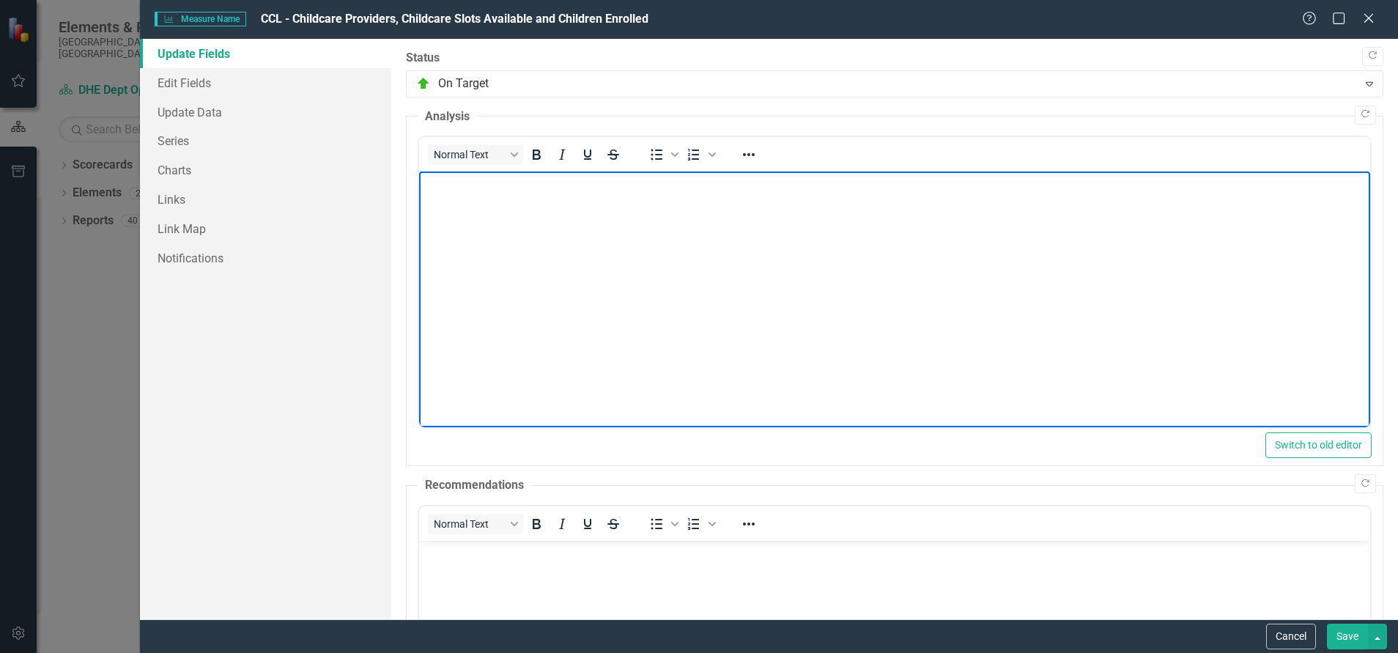
click at [761, 199] on body "Rich Text Area. Press ALT-0 for help." at bounding box center [894, 281] width 951 height 220
click at [432, 181] on p "Slots available remain stable." at bounding box center [895, 184] width 944 height 18
click at [642, 185] on p "Child care sots available remain stable." at bounding box center [895, 184] width 944 height 18
click at [483, 182] on p "Child care sots available remain stable." at bounding box center [895, 184] width 944 height 18
click at [664, 193] on body "Child care slots available remain stable." at bounding box center [894, 281] width 951 height 220
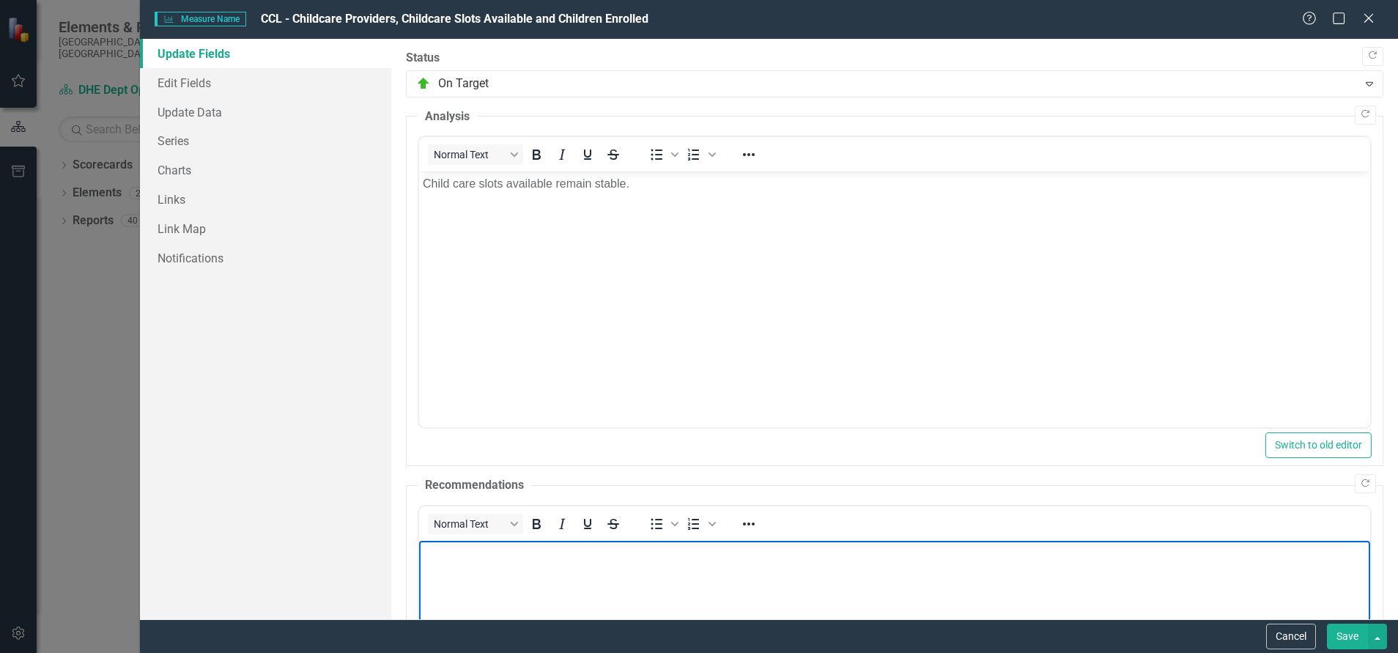
click at [486, 564] on body "Rich Text Area. Press ALT-0 for help." at bounding box center [894, 651] width 951 height 220
click at [1351, 637] on button "Save" at bounding box center [1347, 637] width 41 height 26
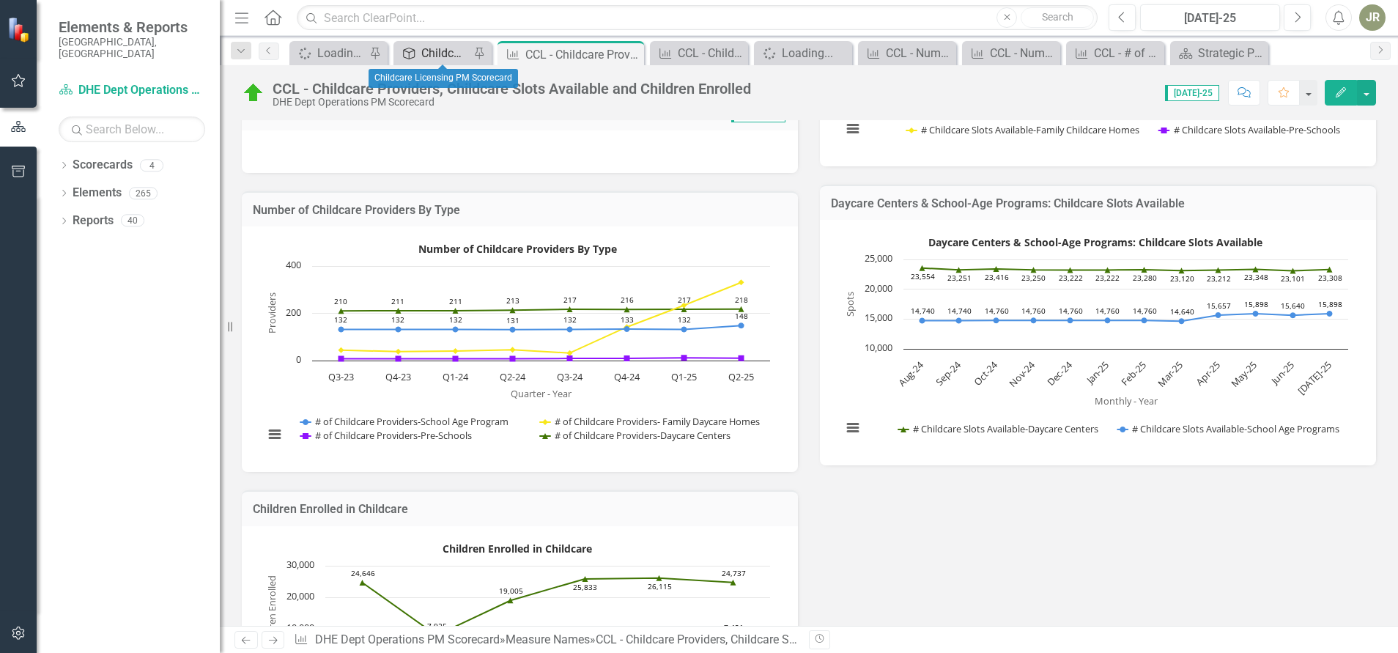
click at [442, 51] on div "Childcare Licensing PM Scorecard" at bounding box center [445, 53] width 48 height 18
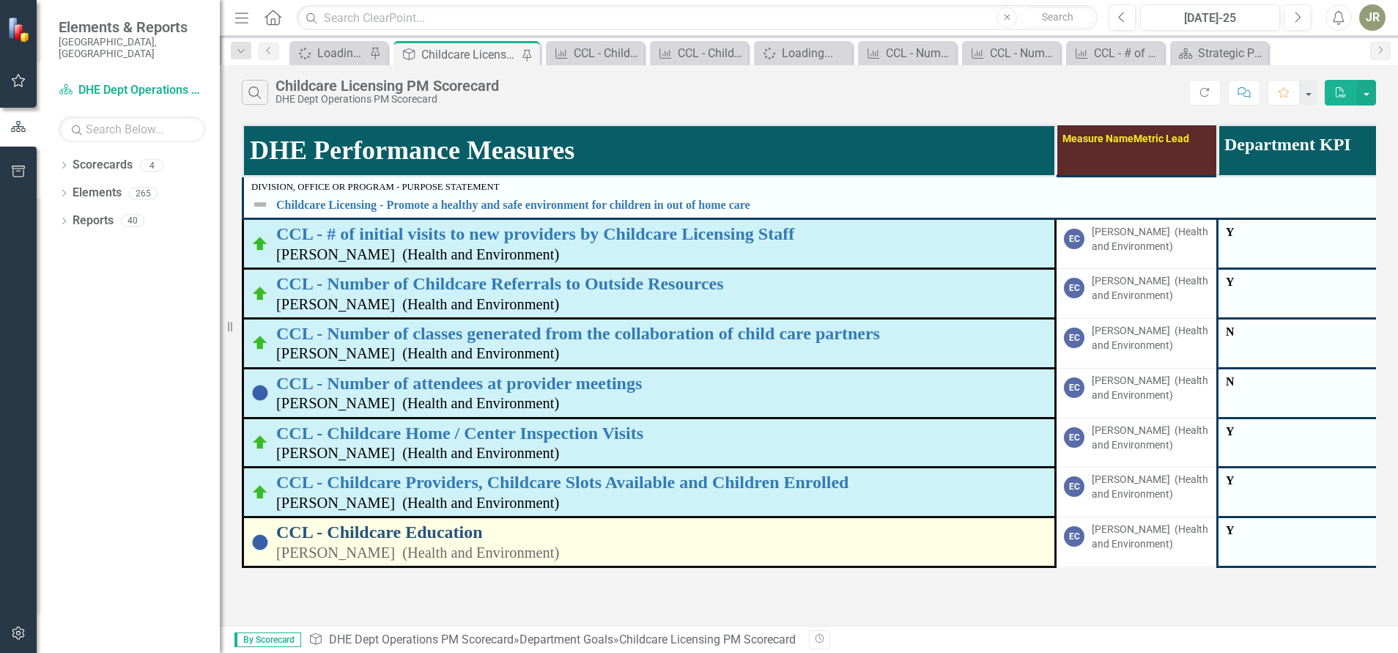
click at [445, 530] on link "CCL - Childcare Education" at bounding box center [661, 532] width 771 height 19
